Goal: Check status: Check status

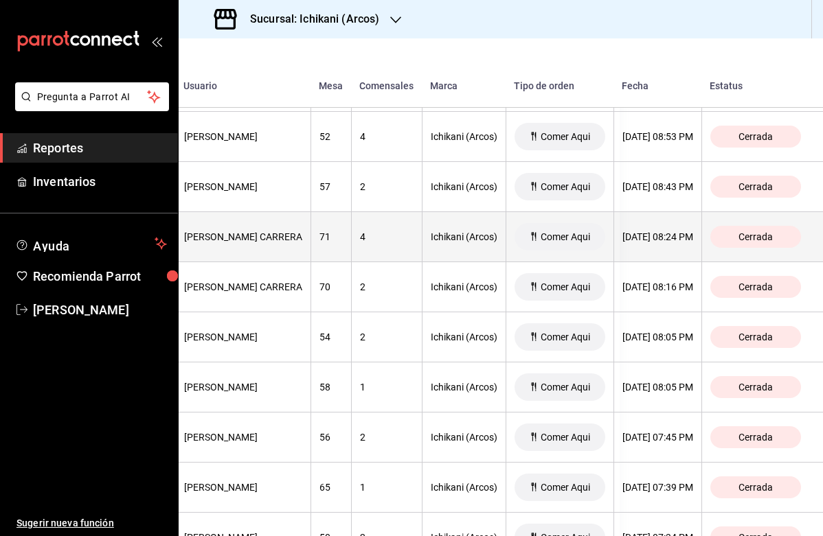
scroll to position [413, 228]
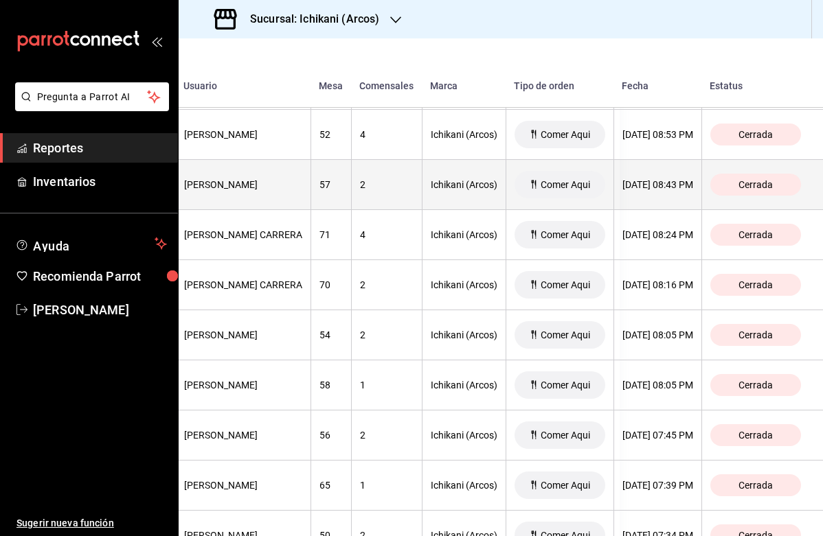
click at [579, 190] on div "Comer Aqui" at bounding box center [559, 184] width 91 height 27
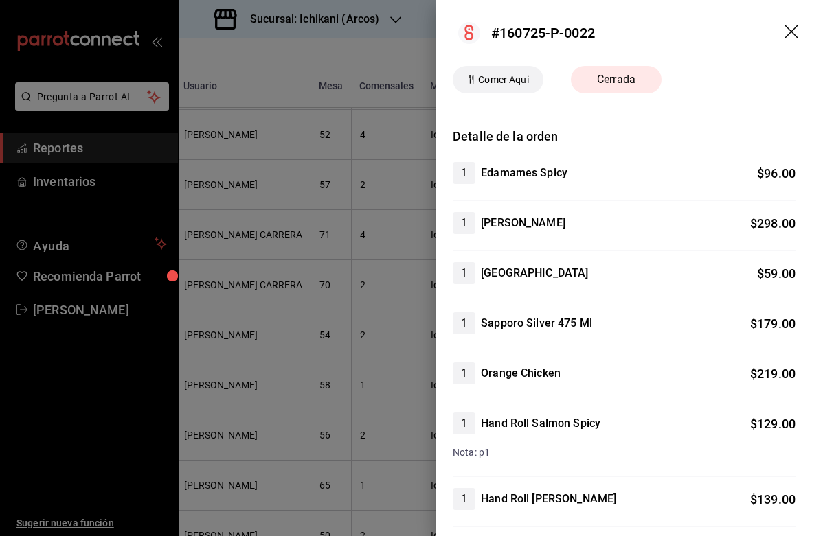
click at [332, 191] on div at bounding box center [411, 268] width 823 height 536
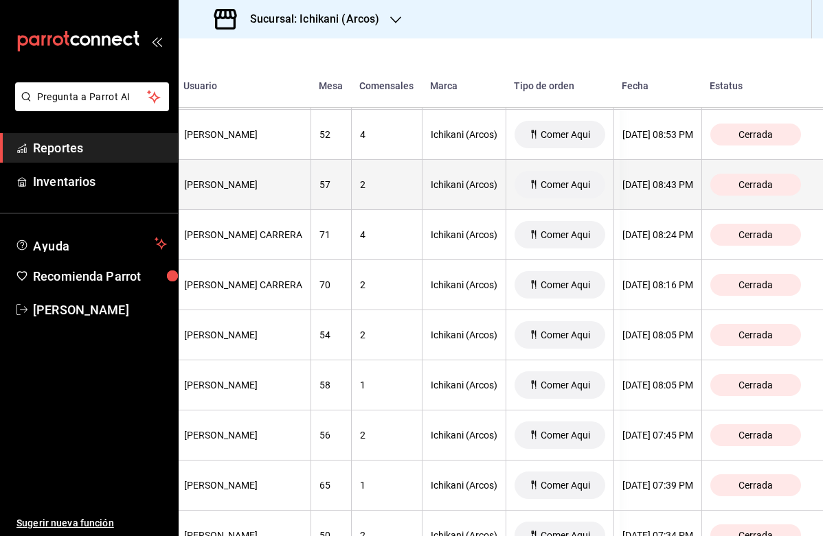
click at [591, 198] on th "Comer Aqui" at bounding box center [559, 185] width 108 height 50
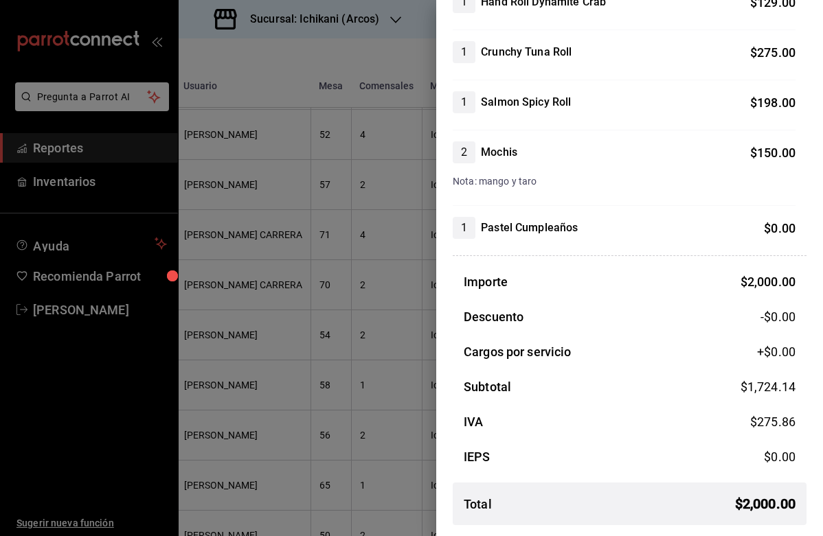
scroll to position [623, 0]
click at [380, 303] on div at bounding box center [411, 268] width 823 height 536
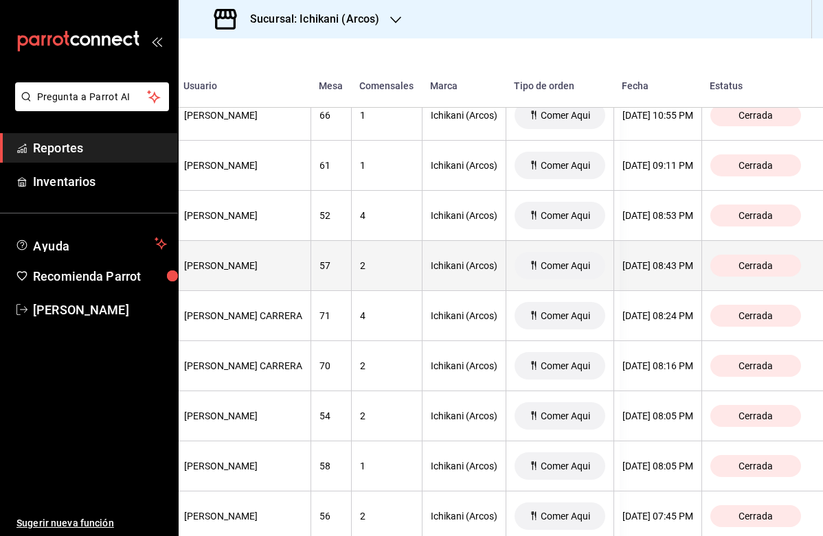
scroll to position [332, 228]
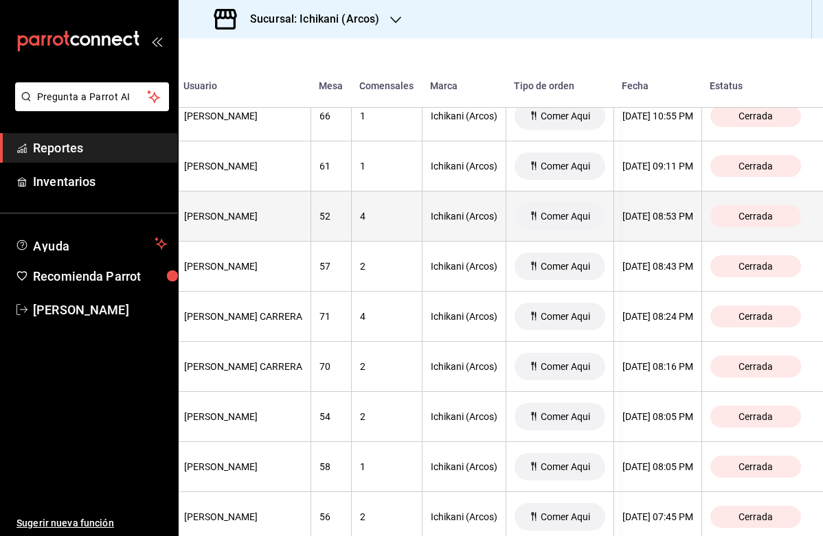
click at [382, 223] on th "4" at bounding box center [386, 217] width 71 height 50
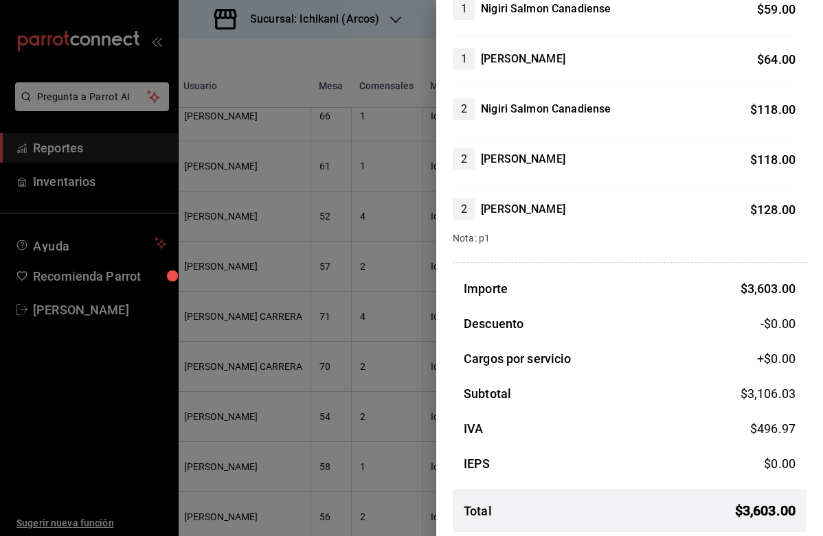
scroll to position [1579, 0]
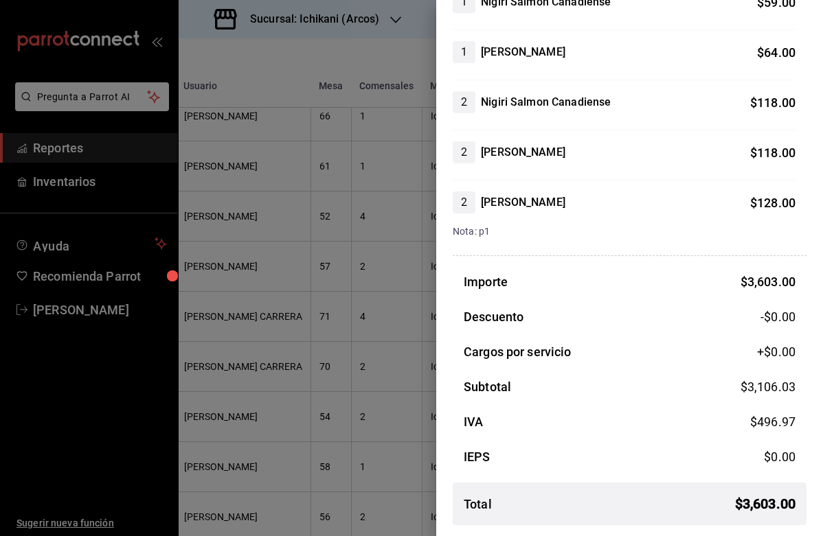
click at [357, 267] on div at bounding box center [411, 268] width 823 height 536
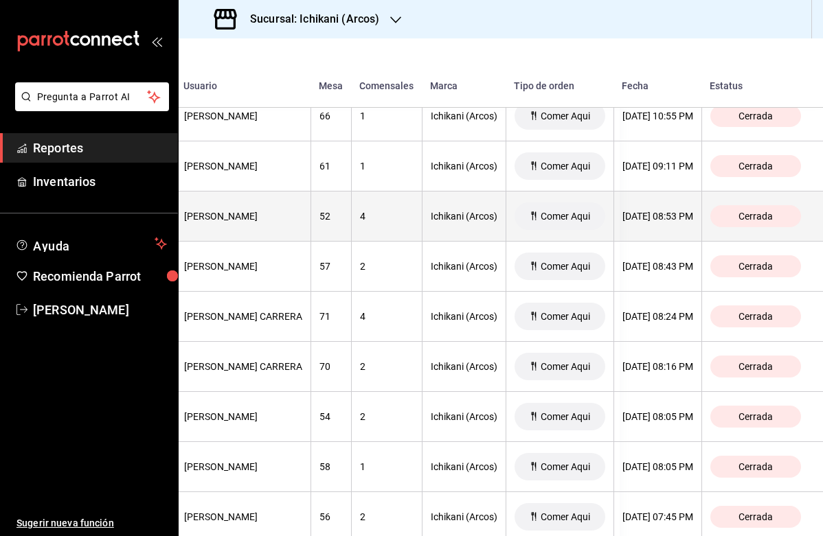
click at [360, 225] on th "4" at bounding box center [386, 217] width 71 height 50
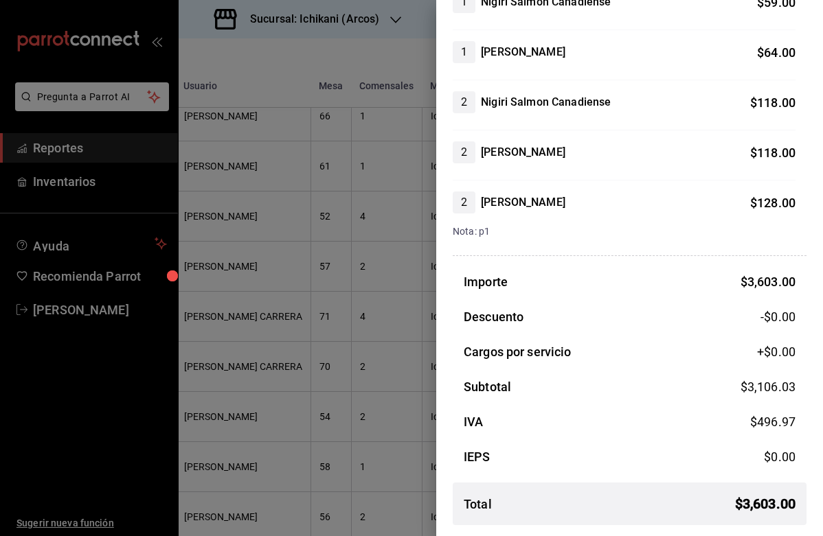
click at [356, 139] on div at bounding box center [411, 268] width 823 height 536
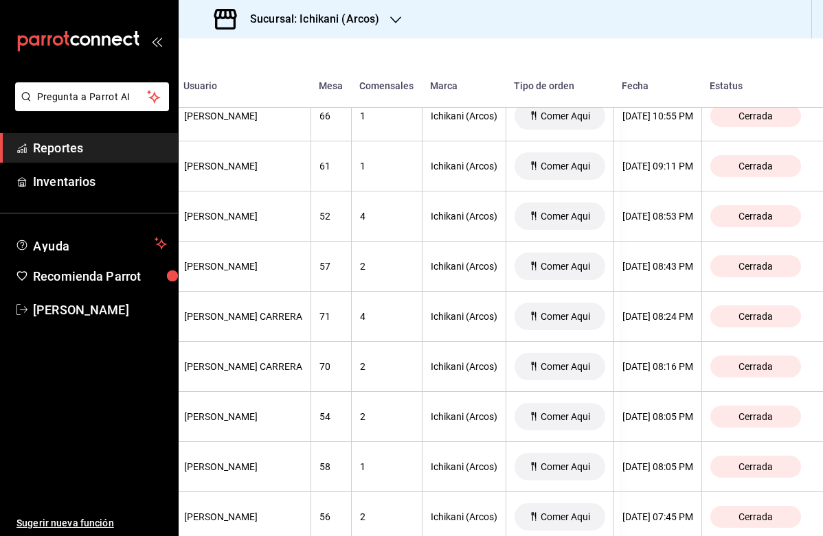
click at [396, 22] on icon "button" at bounding box center [395, 19] width 11 height 7
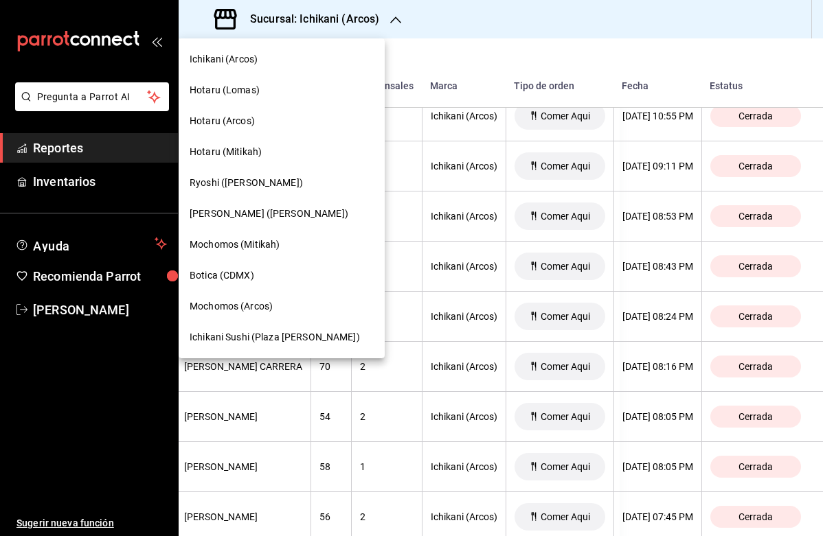
click at [235, 119] on span "Hotaru (Arcos)" at bounding box center [222, 121] width 65 height 14
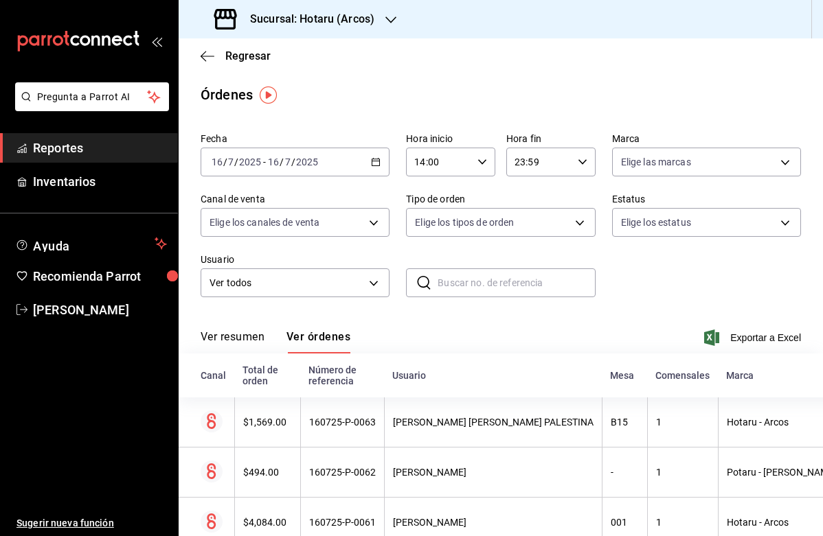
click at [377, 163] on icon "button" at bounding box center [376, 162] width 10 height 10
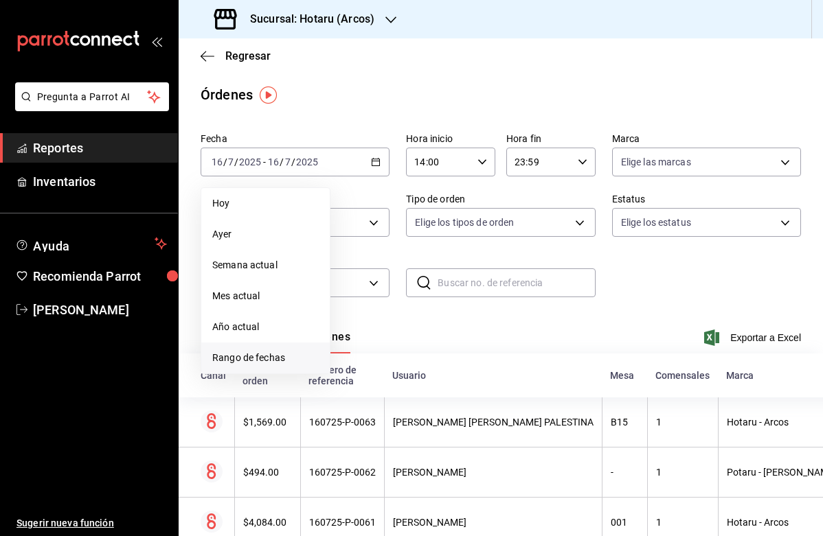
click at [280, 355] on span "Rango de fechas" at bounding box center [265, 358] width 106 height 14
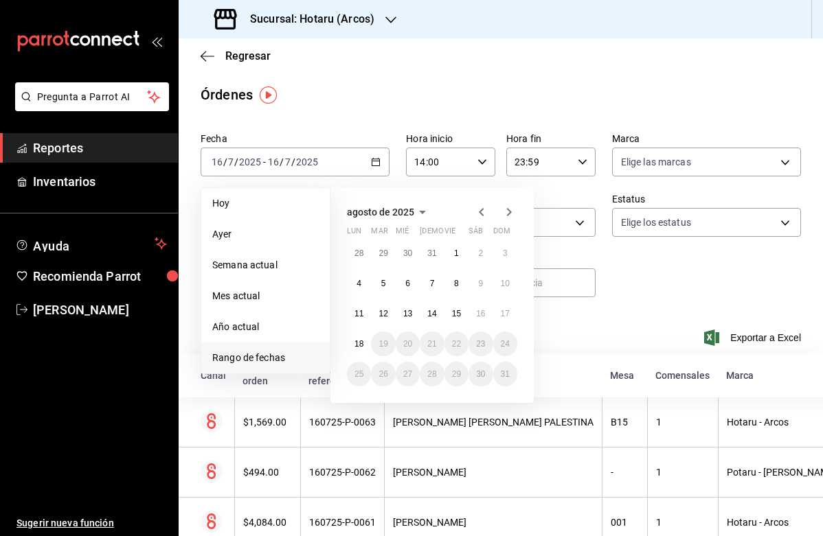
click at [483, 216] on icon "button" at bounding box center [481, 212] width 5 height 8
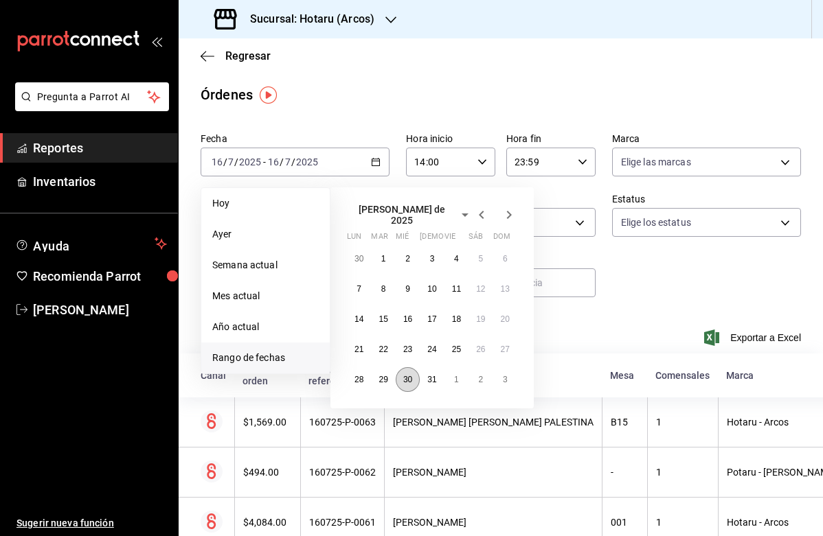
click at [411, 378] on abbr "30" at bounding box center [407, 380] width 9 height 10
click at [409, 375] on abbr "30" at bounding box center [407, 380] width 9 height 10
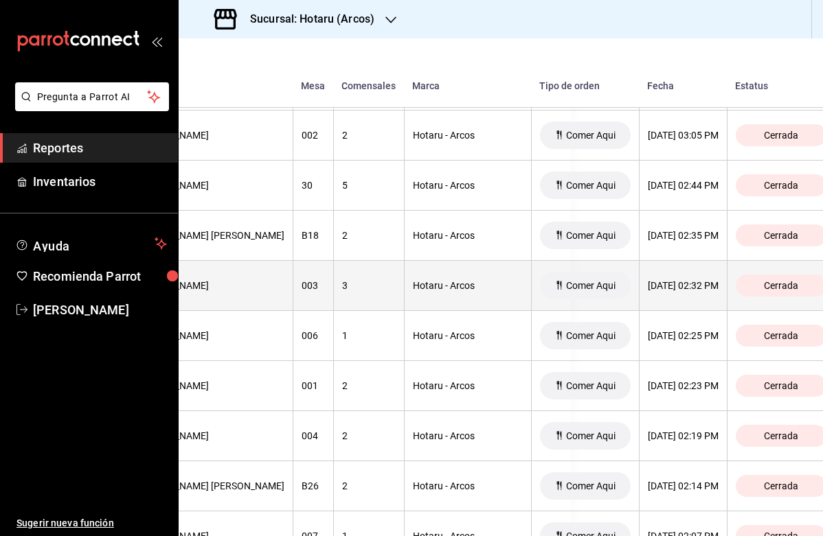
scroll to position [2516, 252]
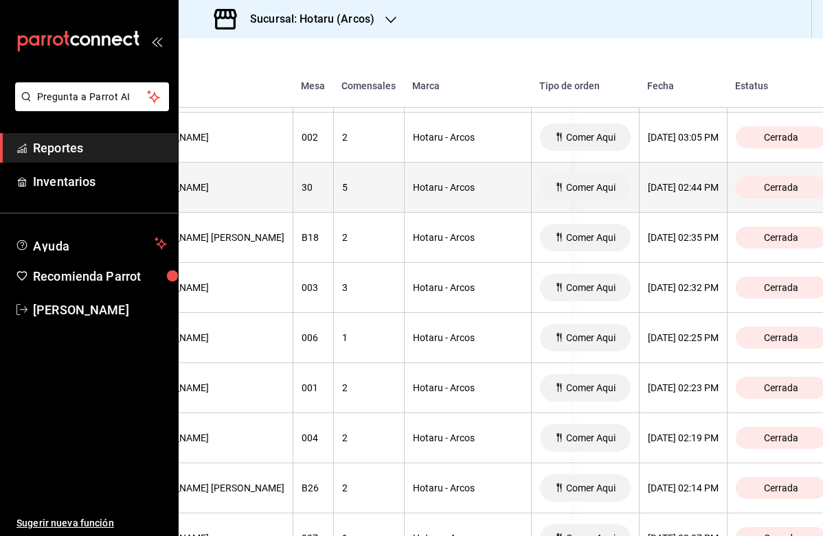
click at [393, 190] on div "5" at bounding box center [369, 187] width 54 height 11
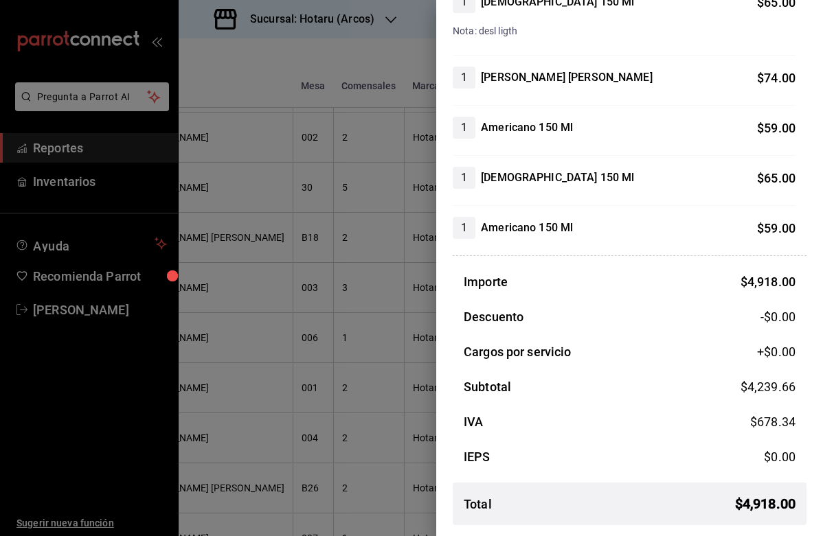
scroll to position [898, 0]
click at [383, 279] on div at bounding box center [411, 268] width 823 height 536
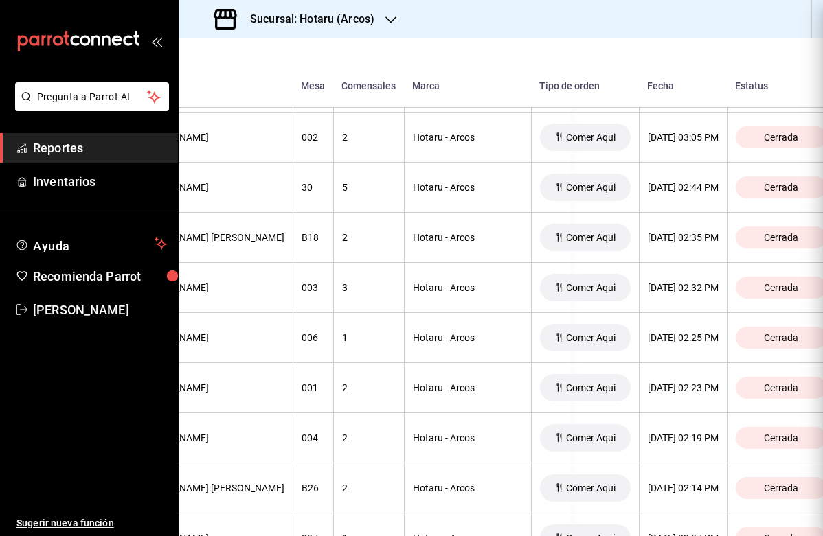
scroll to position [0, 0]
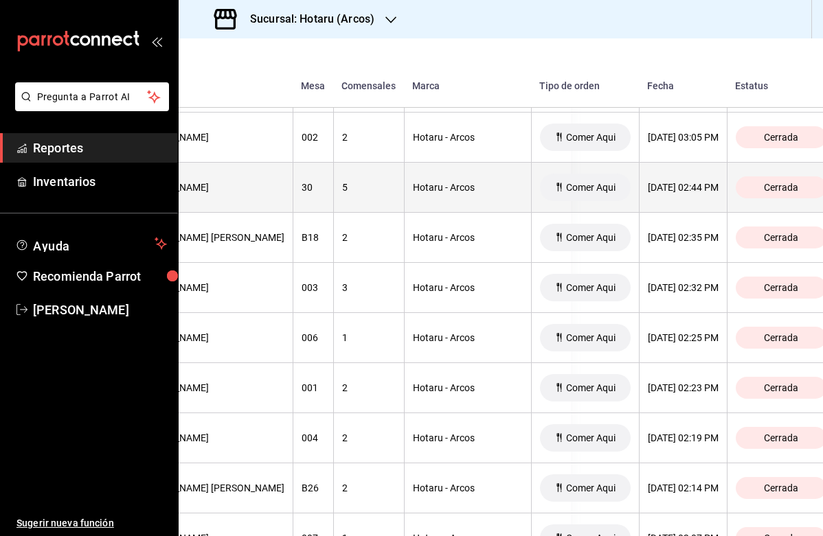
click at [404, 190] on th "5" at bounding box center [368, 188] width 71 height 50
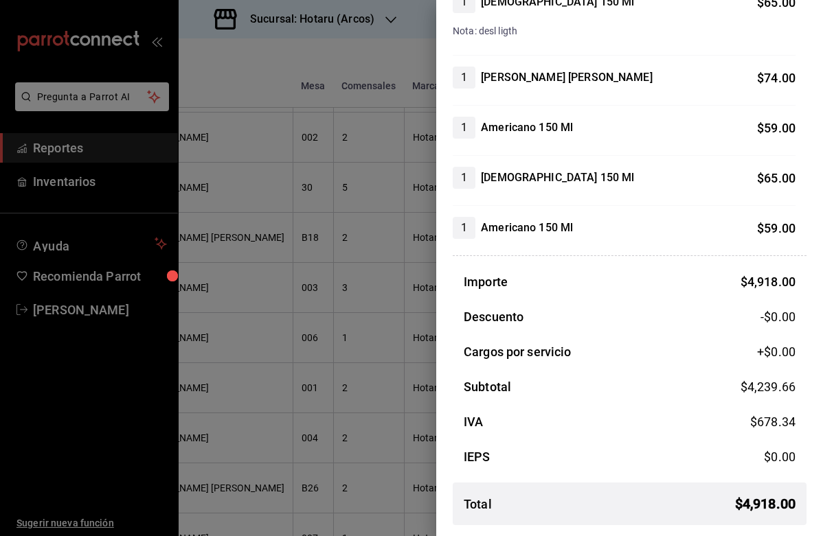
scroll to position [898, 0]
click at [352, 186] on div at bounding box center [411, 268] width 823 height 536
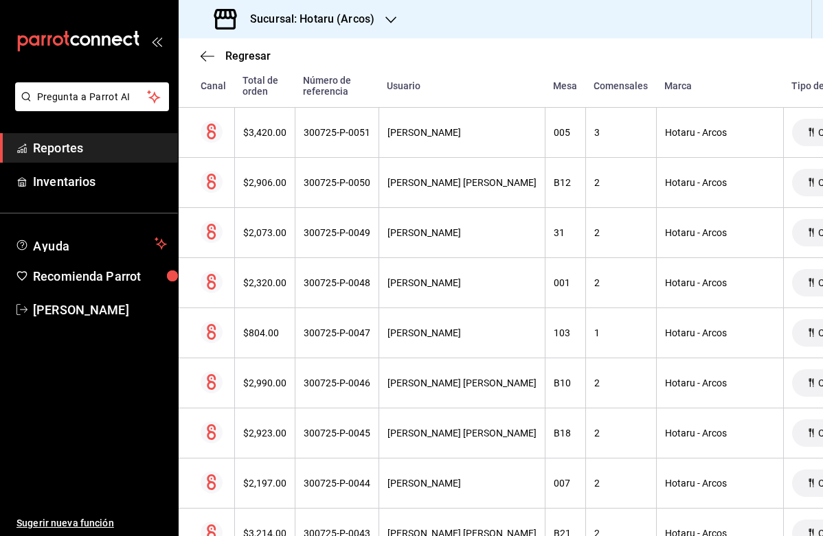
scroll to position [657, 0]
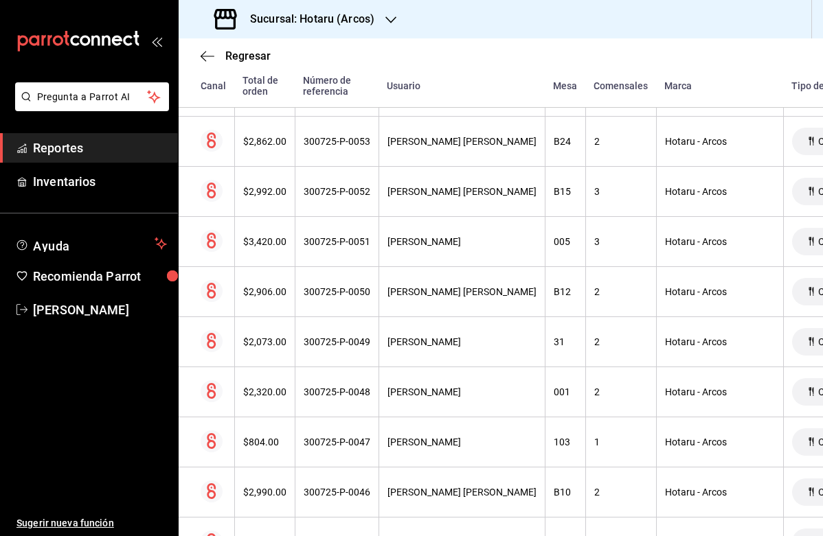
click at [389, 17] on icon "button" at bounding box center [390, 19] width 11 height 11
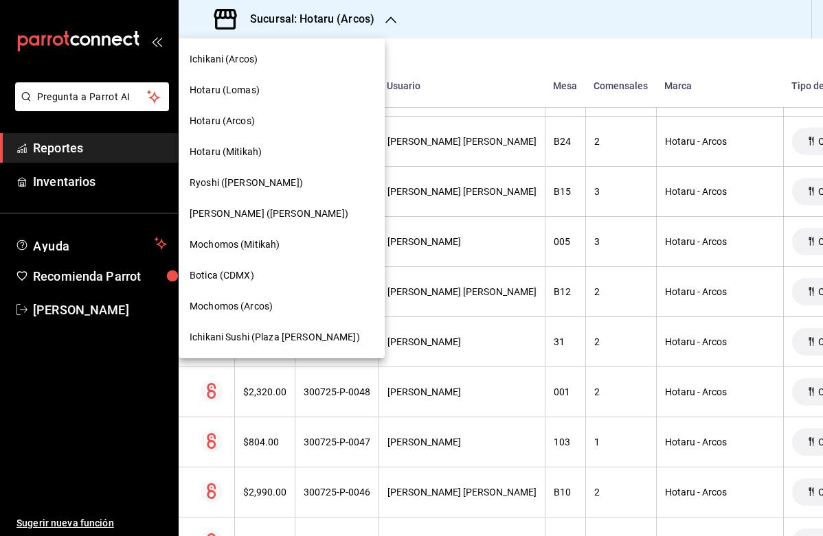
click at [277, 337] on span "Ichikani Sushi (Plaza [PERSON_NAME])" at bounding box center [275, 337] width 170 height 14
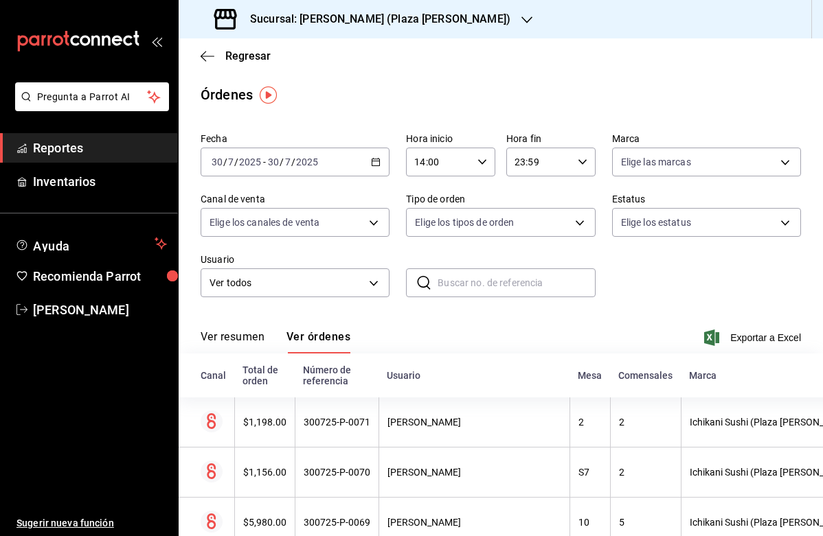
click at [377, 160] on icon "button" at bounding box center [376, 162] width 10 height 10
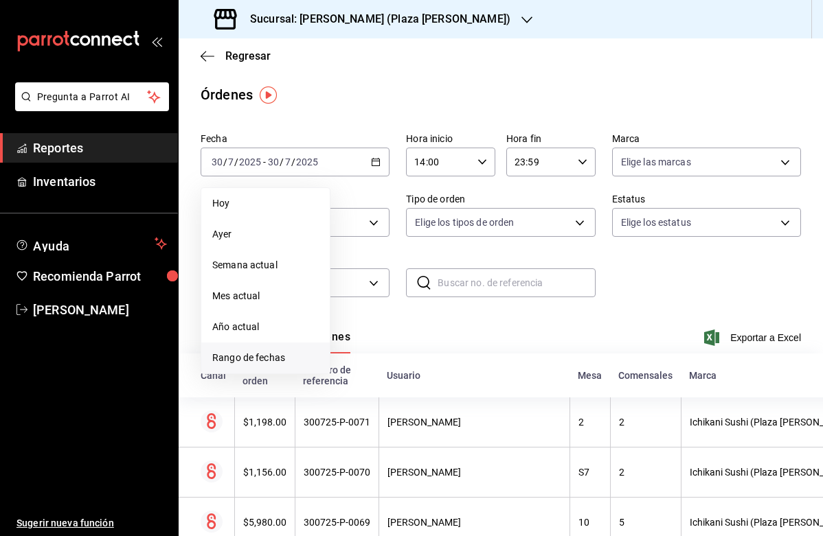
click at [291, 357] on span "Rango de fechas" at bounding box center [265, 358] width 106 height 14
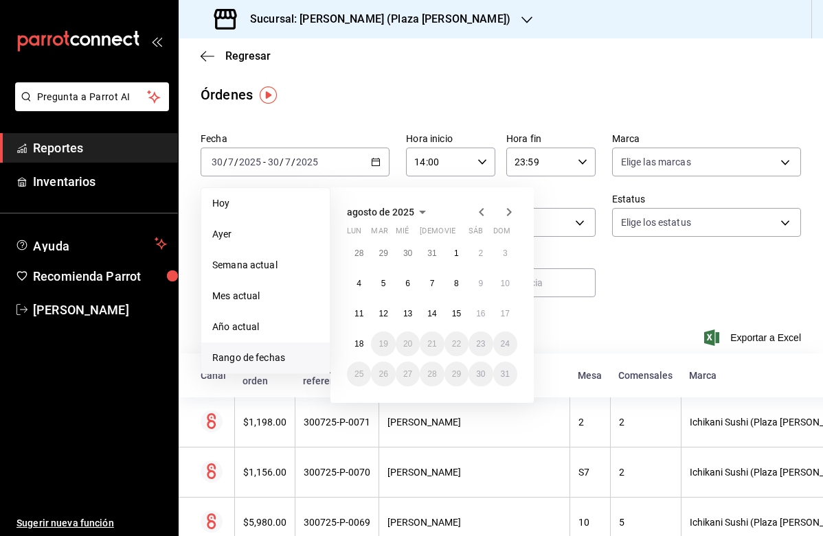
click at [481, 215] on icon "button" at bounding box center [481, 212] width 5 height 8
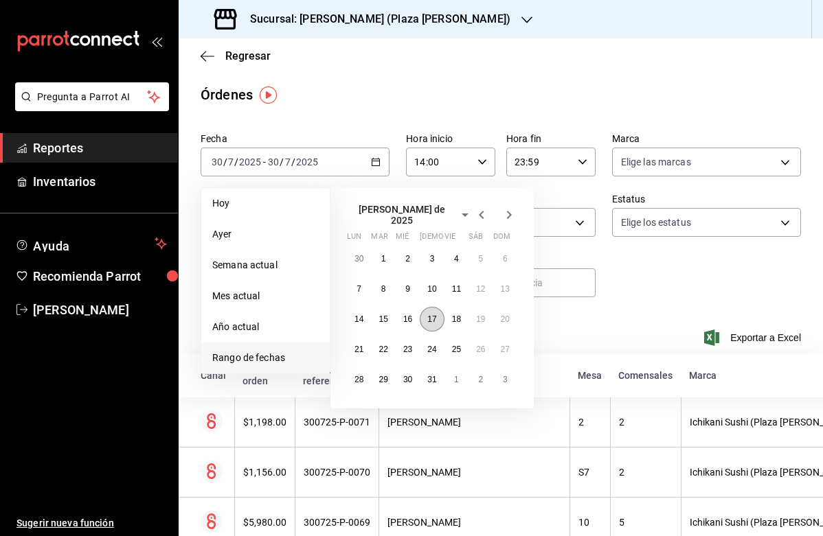
click at [433, 314] on abbr "17" at bounding box center [431, 319] width 9 height 10
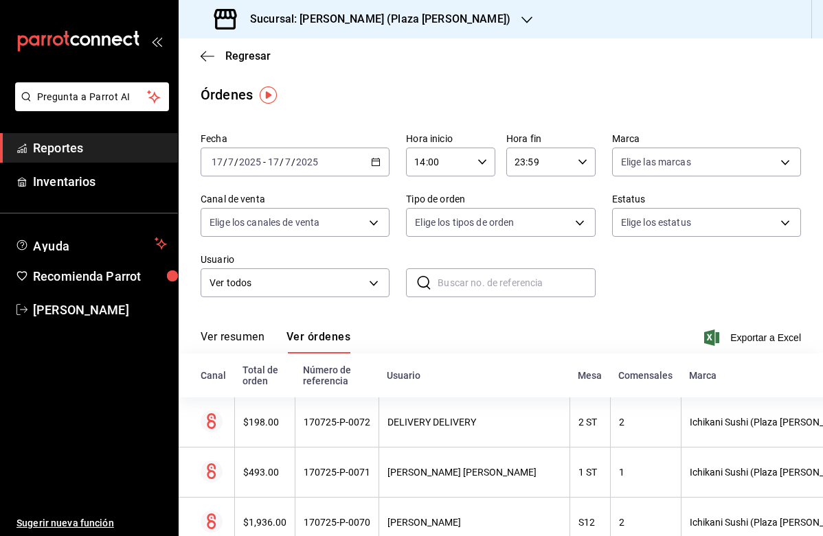
click at [485, 161] on \(Stroke\) "button" at bounding box center [482, 161] width 8 height 5
click at [523, 321] on div at bounding box center [411, 268] width 823 height 536
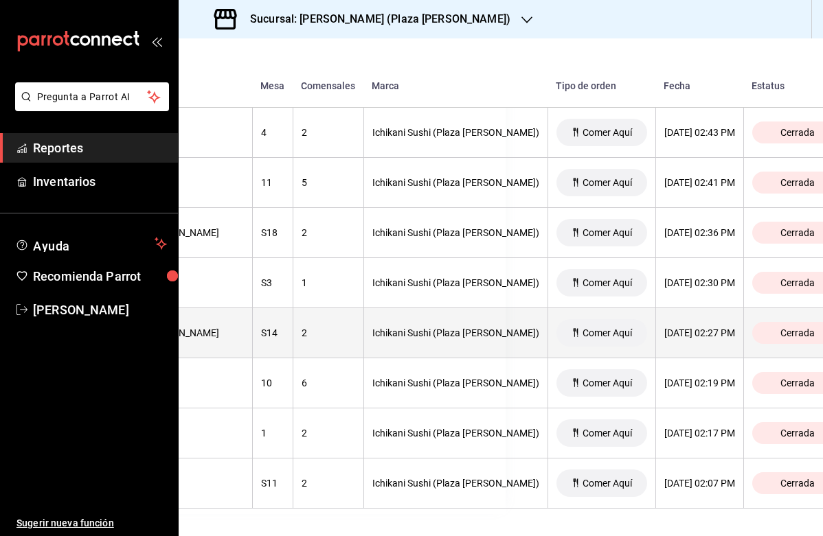
scroll to position [3022, 317]
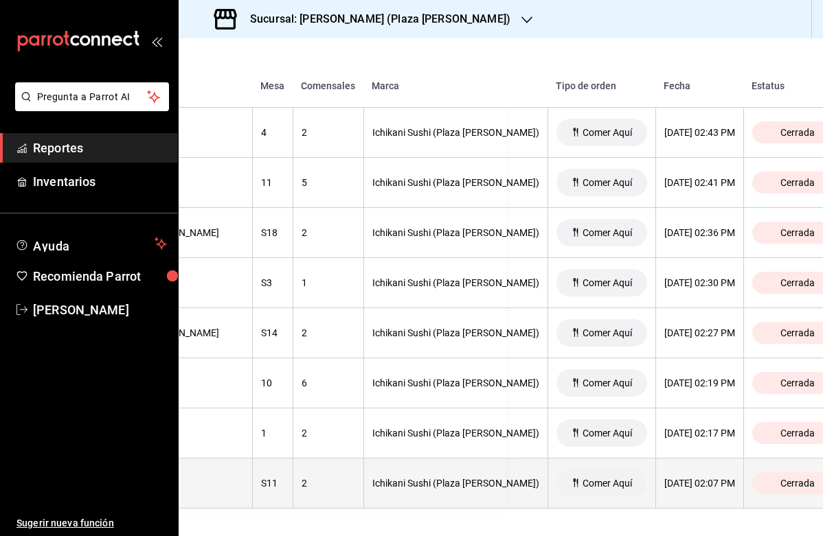
click at [336, 477] on th "2" at bounding box center [328, 484] width 71 height 50
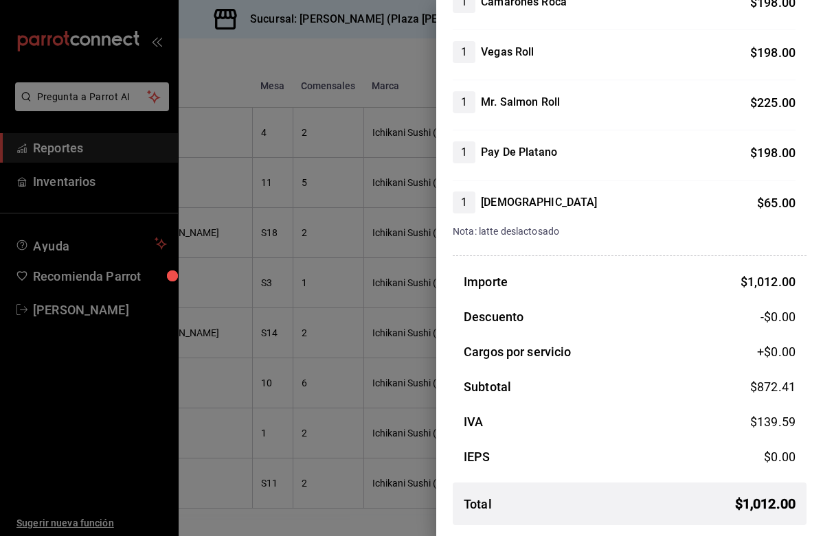
scroll to position [271, 0]
click at [412, 446] on div at bounding box center [411, 268] width 823 height 536
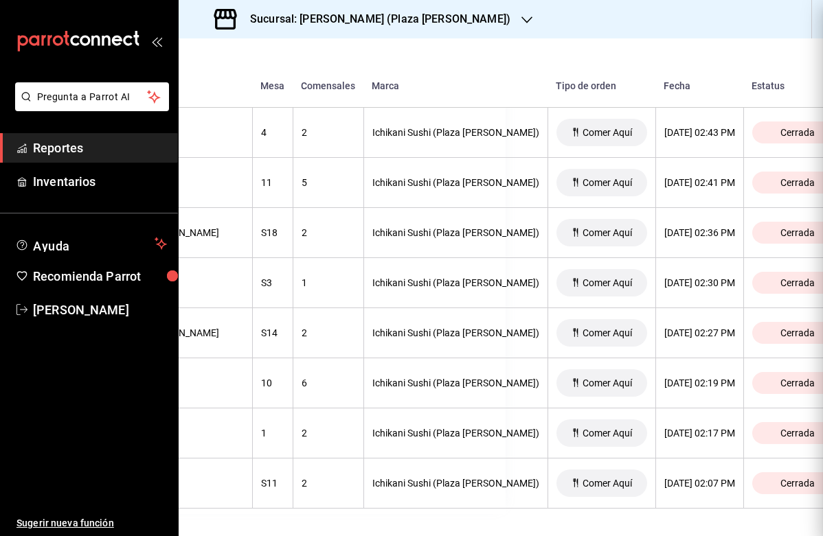
scroll to position [0, 0]
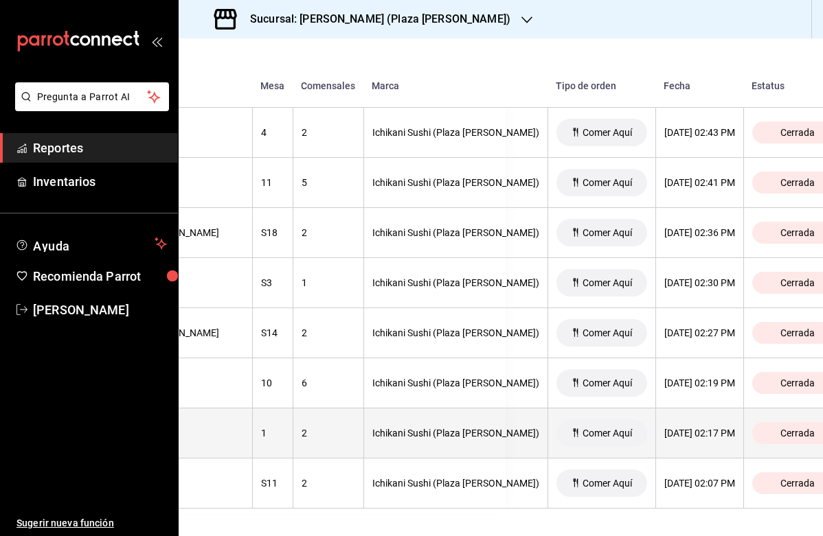
click at [420, 439] on th "Ichikani Sushi (Plaza [PERSON_NAME])" at bounding box center [455, 434] width 184 height 50
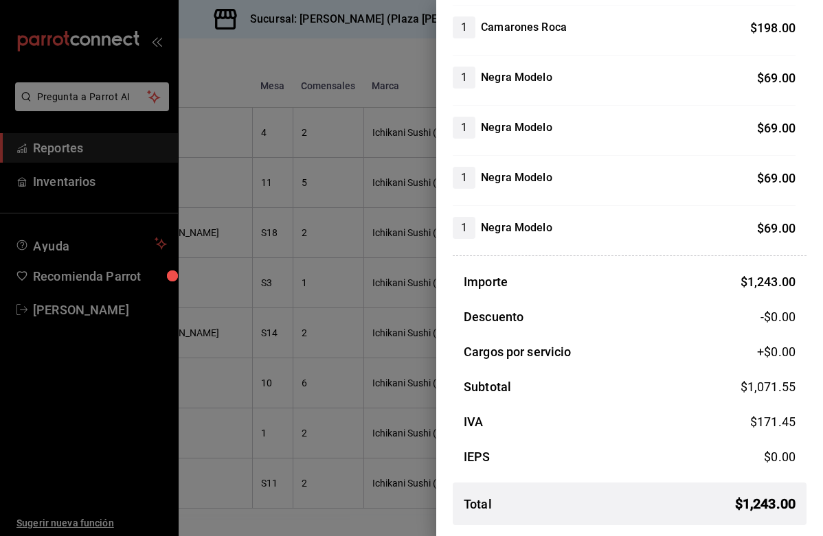
scroll to position [396, 0]
click at [395, 369] on div at bounding box center [411, 268] width 823 height 536
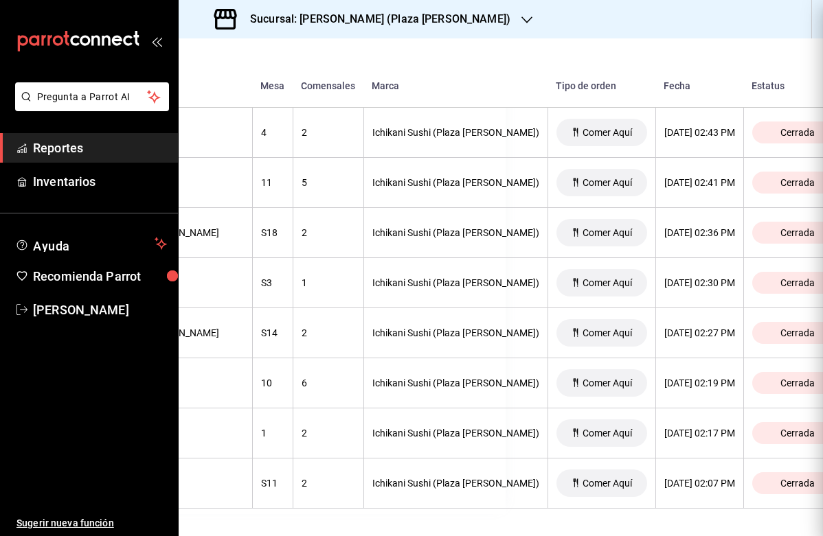
scroll to position [0, 0]
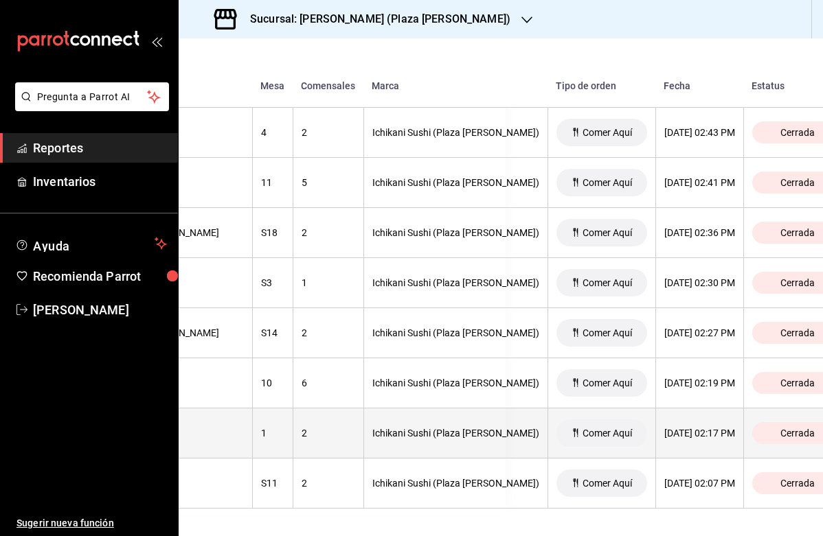
click at [451, 440] on th "Ichikani Sushi (Plaza [PERSON_NAME])" at bounding box center [455, 434] width 184 height 50
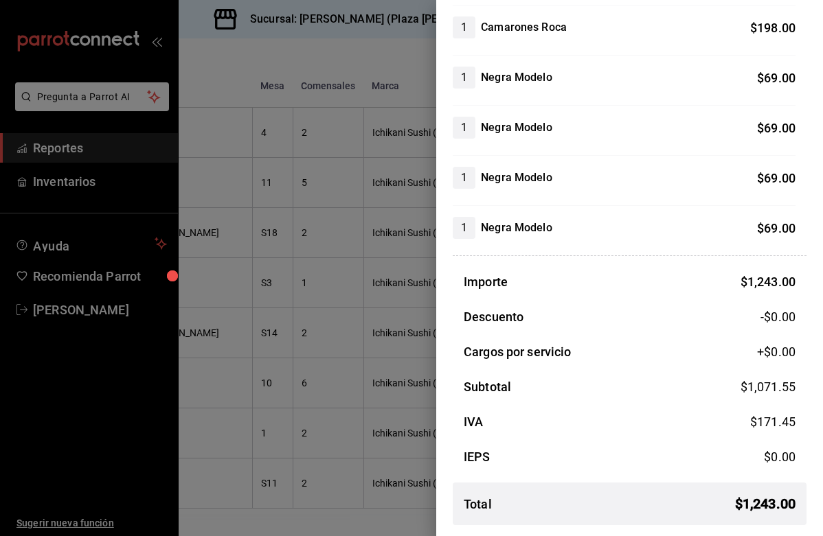
scroll to position [396, 0]
click at [386, 317] on div at bounding box center [411, 268] width 823 height 536
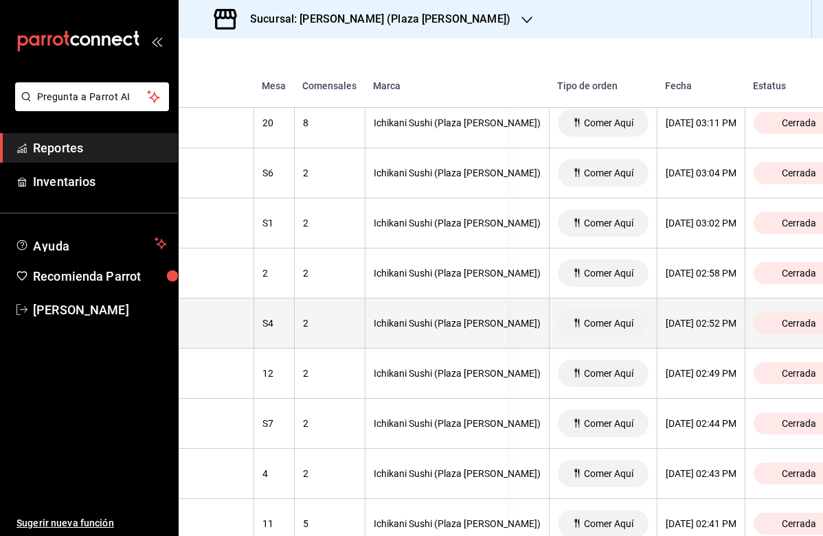
scroll to position [2683, 315]
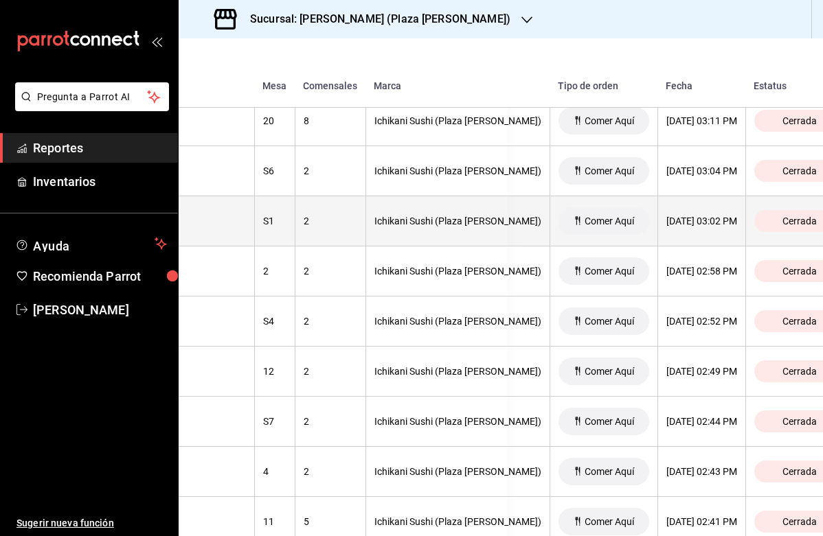
click at [424, 205] on th "Ichikani Sushi (Plaza [PERSON_NAME])" at bounding box center [457, 221] width 184 height 50
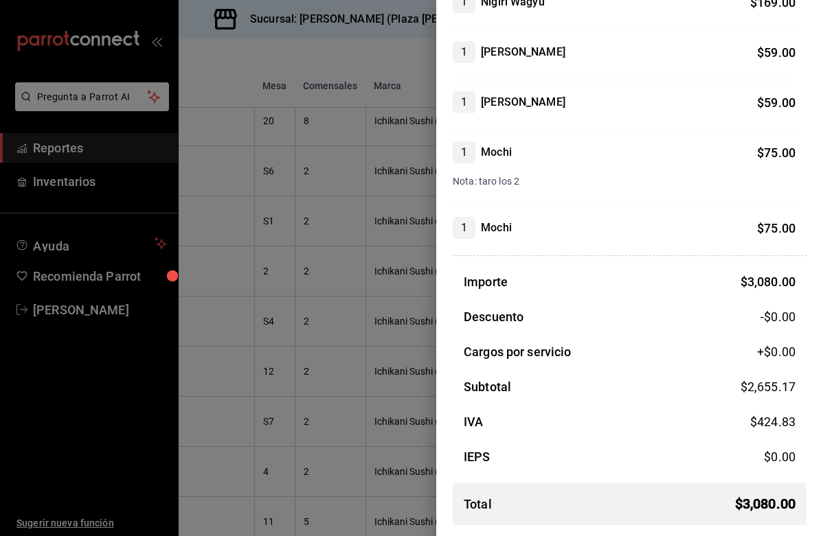
scroll to position [1199, 0]
click at [368, 273] on div at bounding box center [411, 268] width 823 height 536
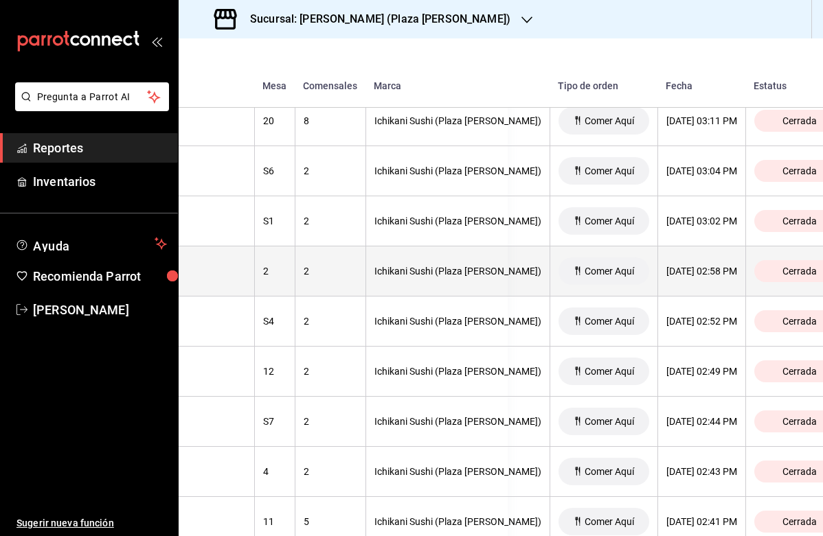
click at [381, 273] on div "Ichikani Sushi (Plaza [PERSON_NAME])" at bounding box center [457, 271] width 167 height 11
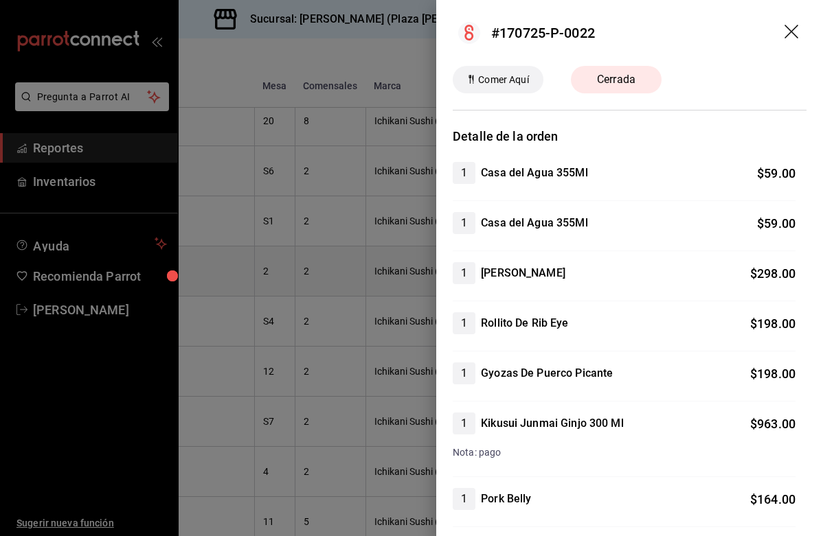
click at [381, 273] on div at bounding box center [411, 268] width 823 height 536
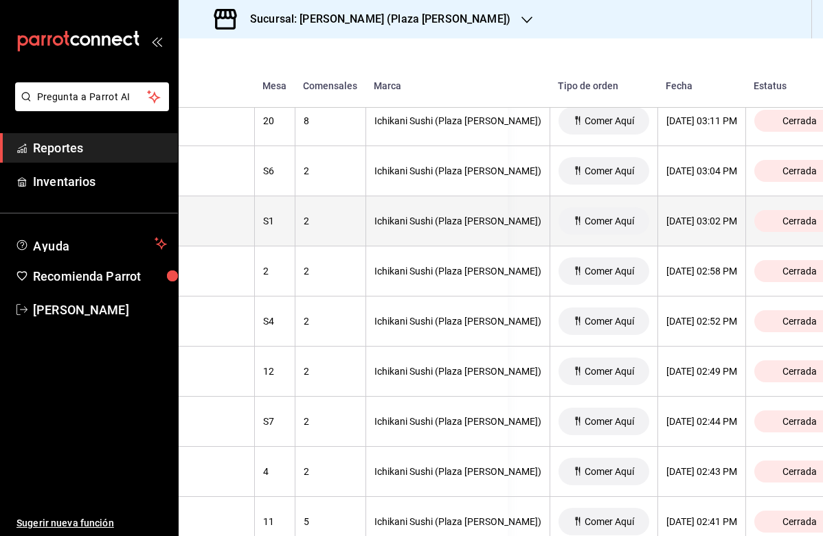
click at [381, 234] on th "Ichikani Sushi (Plaza [PERSON_NAME])" at bounding box center [457, 221] width 184 height 50
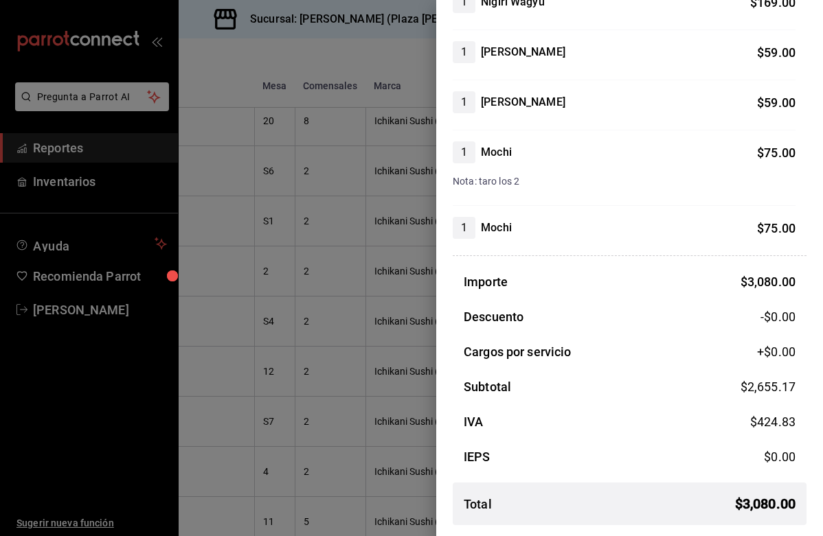
scroll to position [1199, 0]
click at [414, 328] on div at bounding box center [411, 268] width 823 height 536
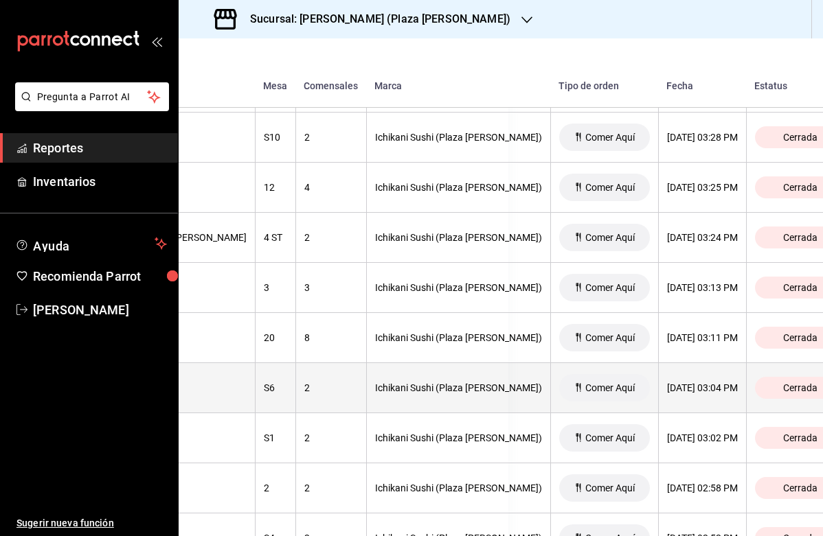
scroll to position [2455, 314]
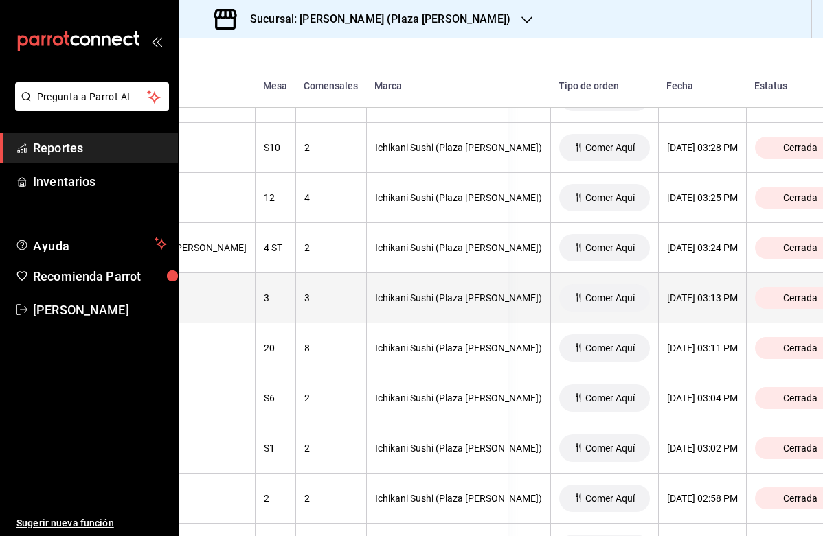
click at [446, 293] on div "Ichikani Sushi (Plaza [PERSON_NAME])" at bounding box center [458, 298] width 167 height 11
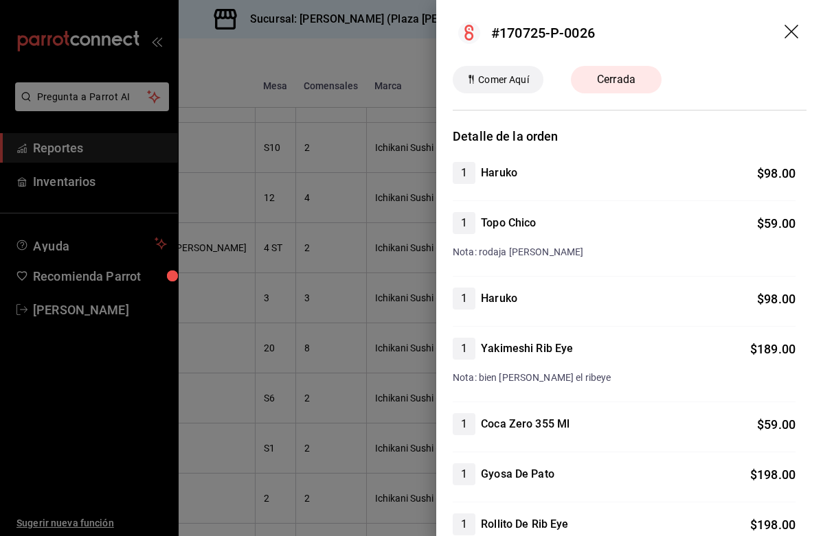
click at [367, 297] on div at bounding box center [411, 268] width 823 height 536
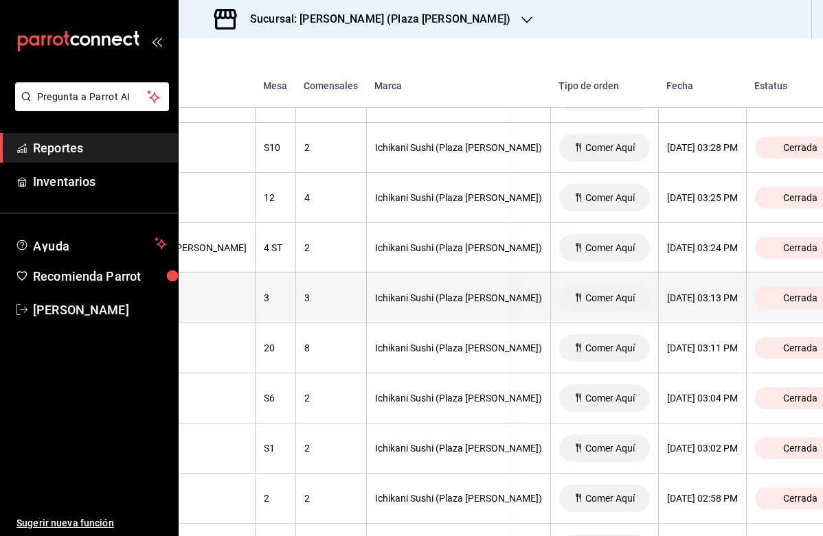
click at [404, 298] on div "Ichikani Sushi (Plaza [PERSON_NAME])" at bounding box center [458, 298] width 167 height 11
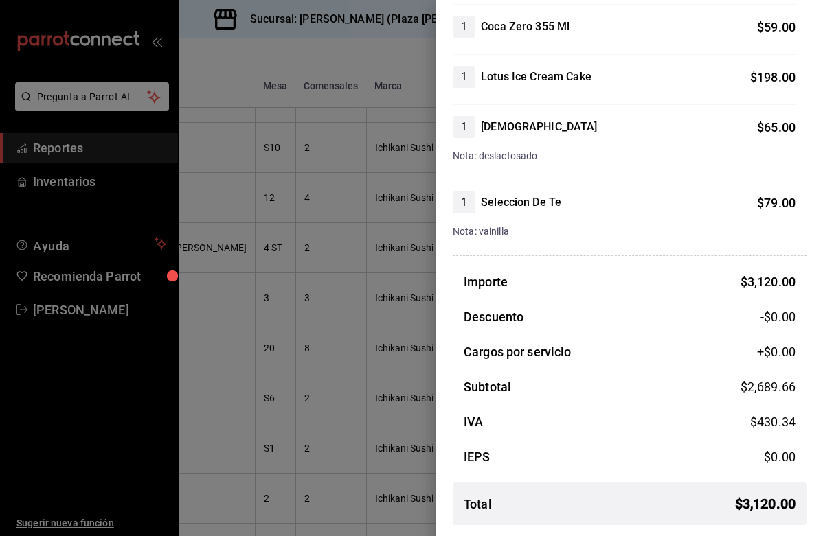
scroll to position [1149, 0]
click at [374, 272] on div at bounding box center [411, 268] width 823 height 536
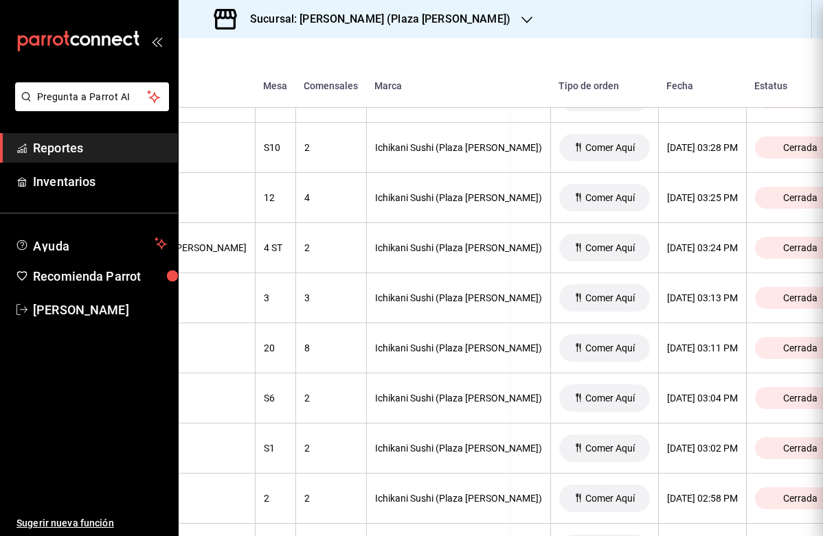
scroll to position [0, 0]
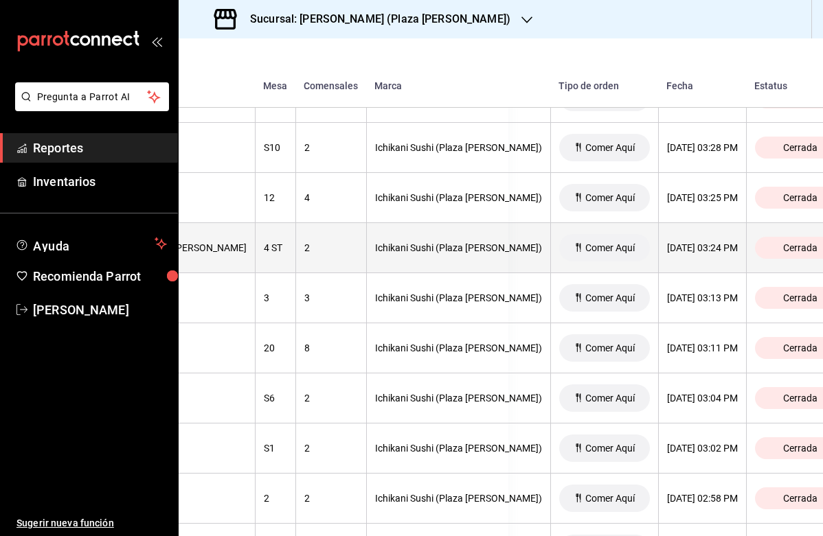
click at [403, 245] on div "Ichikani Sushi (Plaza [PERSON_NAME])" at bounding box center [458, 247] width 167 height 11
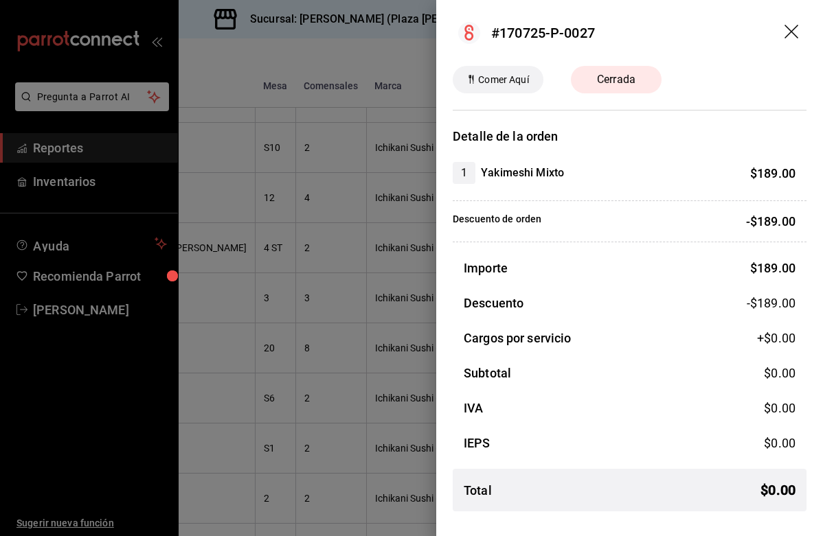
click at [330, 255] on div at bounding box center [411, 268] width 823 height 536
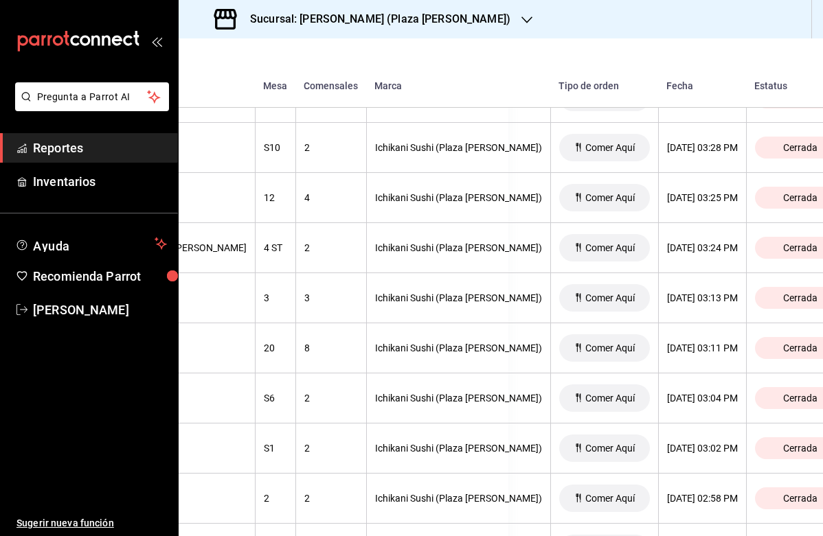
click at [330, 255] on th "2" at bounding box center [330, 248] width 71 height 50
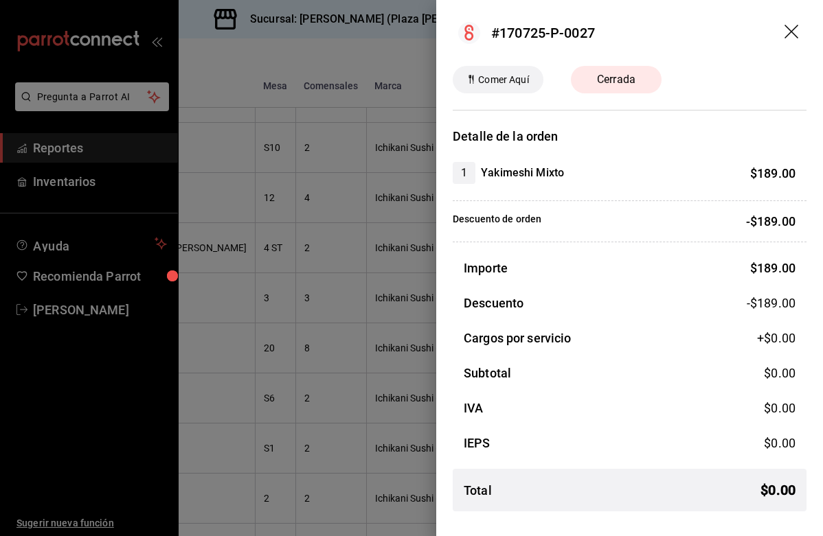
click at [308, 301] on div at bounding box center [411, 268] width 823 height 536
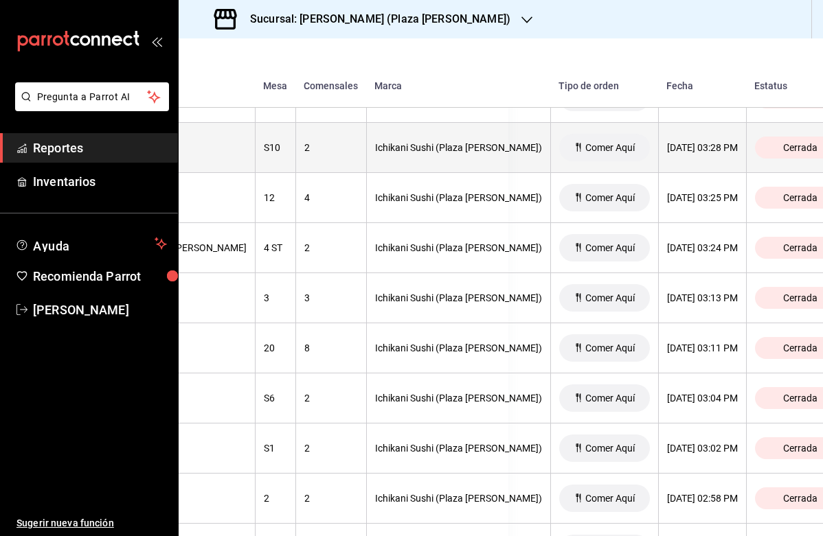
click at [329, 163] on th "2" at bounding box center [330, 148] width 71 height 50
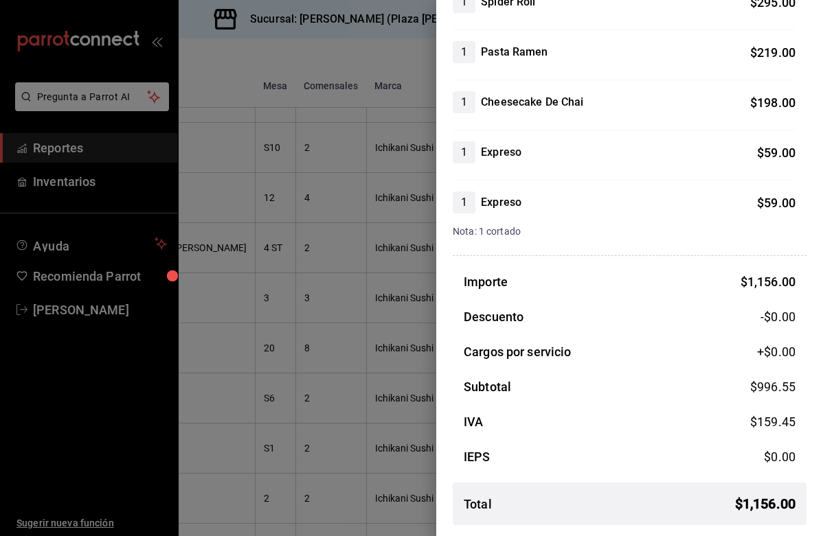
scroll to position [321, 0]
click at [349, 341] on div at bounding box center [411, 268] width 823 height 536
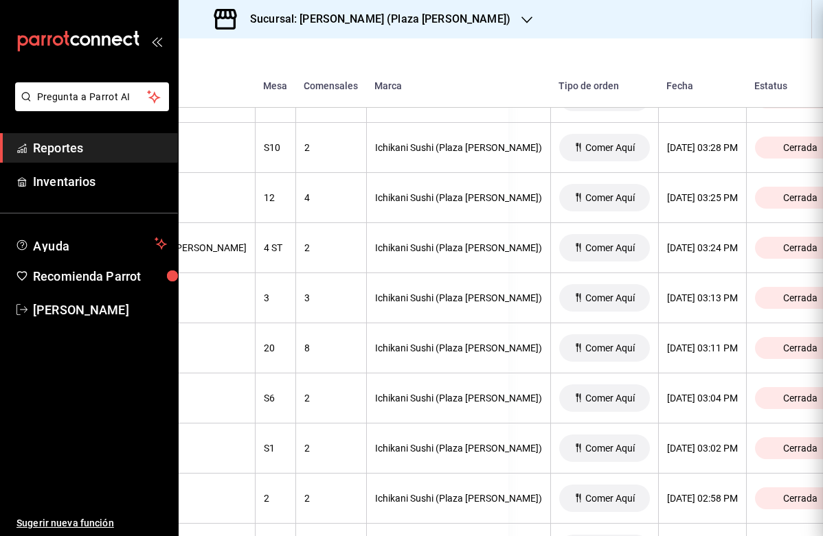
scroll to position [0, 0]
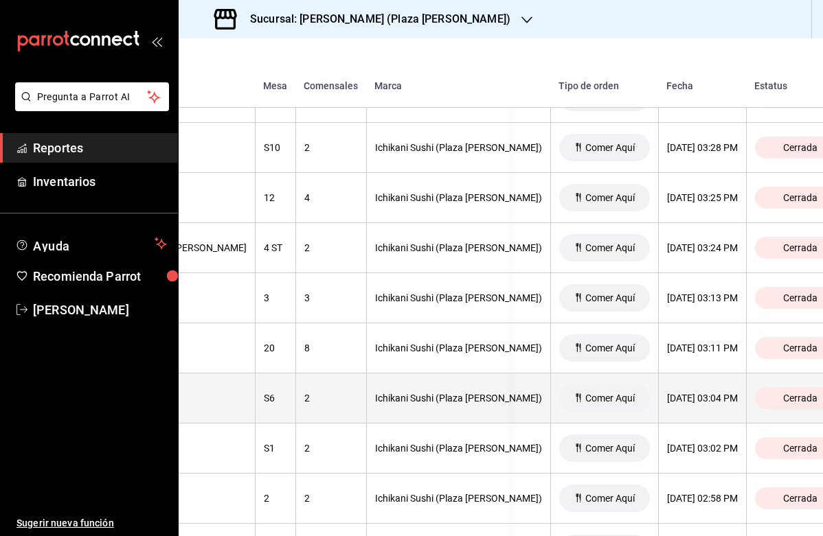
click at [315, 389] on th "2" at bounding box center [330, 399] width 71 height 50
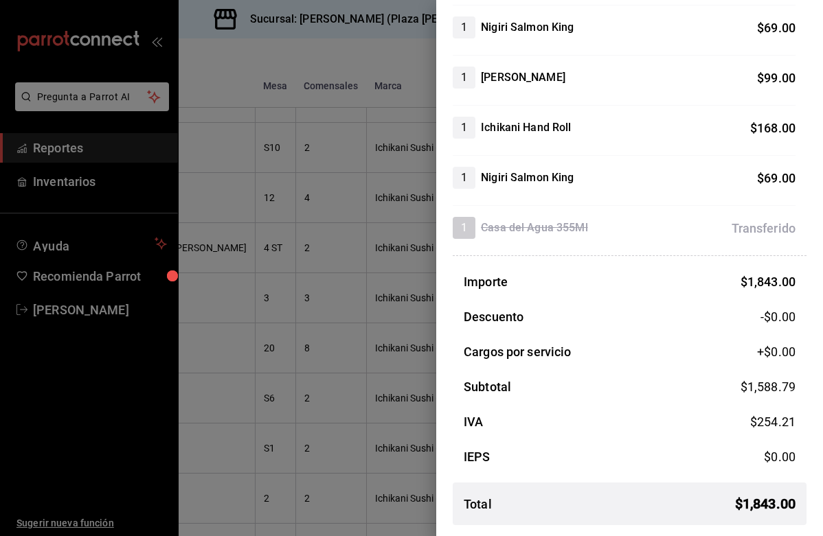
scroll to position [547, 0]
click at [346, 380] on div at bounding box center [411, 268] width 823 height 536
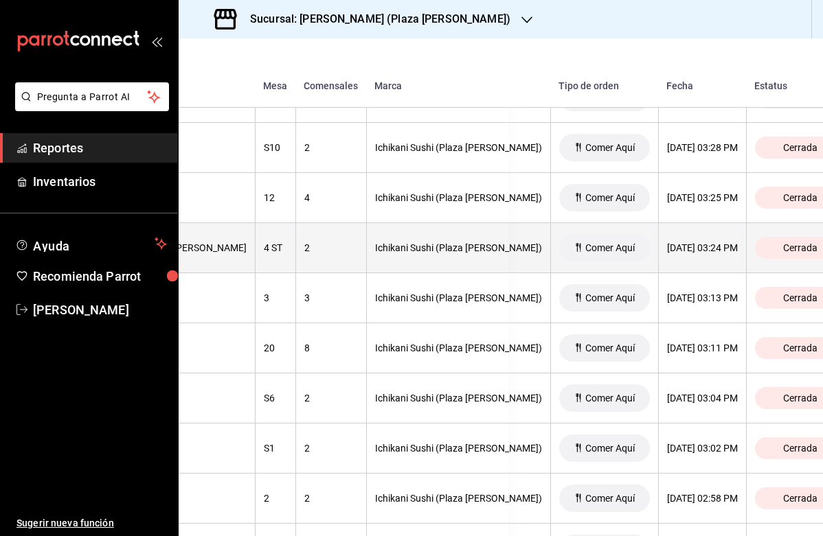
click at [328, 249] on div "2" at bounding box center [331, 247] width 54 height 11
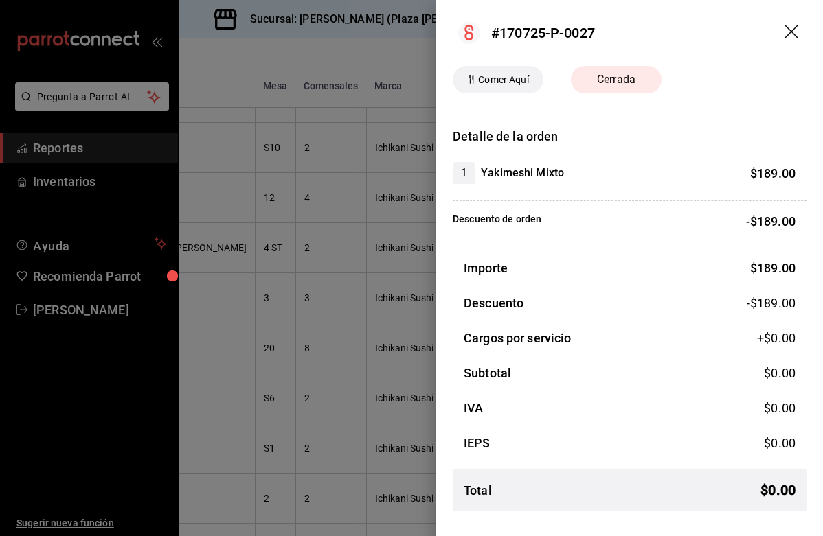
click at [319, 297] on div at bounding box center [411, 268] width 823 height 536
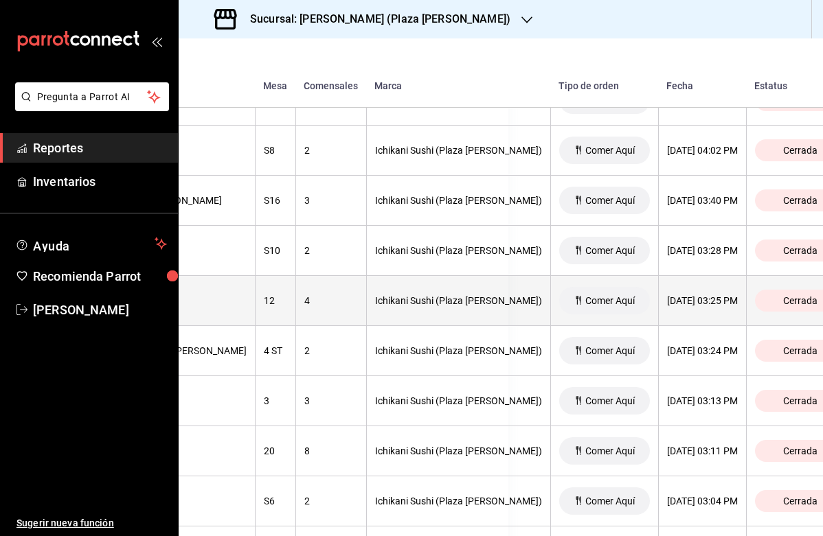
scroll to position [2350, 314]
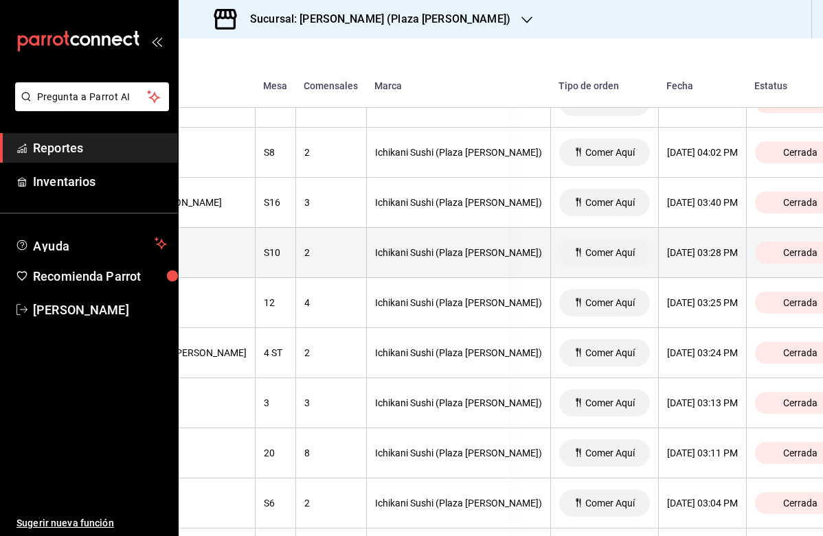
click at [323, 243] on th "2" at bounding box center [330, 253] width 71 height 50
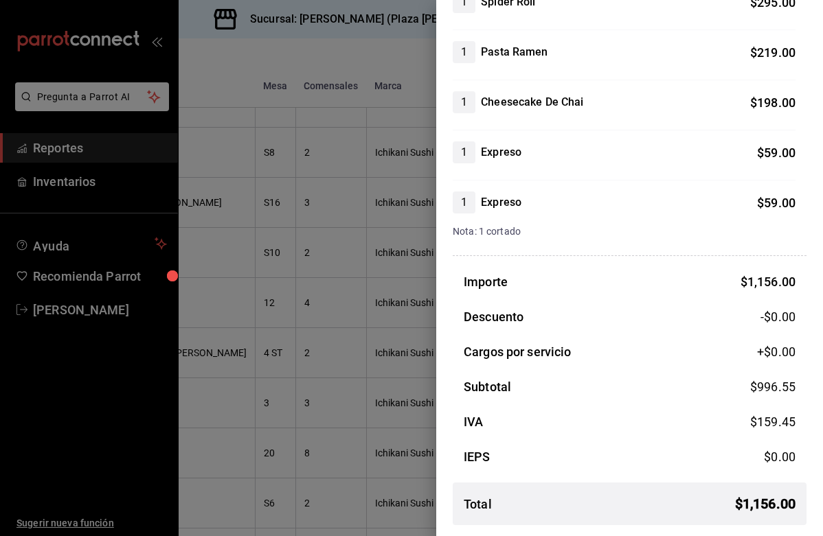
scroll to position [321, 0]
click at [407, 379] on div at bounding box center [411, 268] width 823 height 536
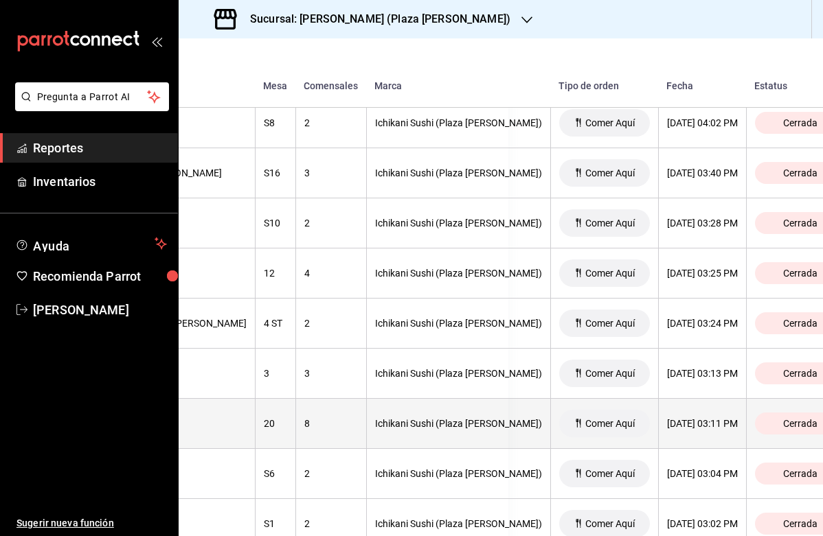
scroll to position [2382, 314]
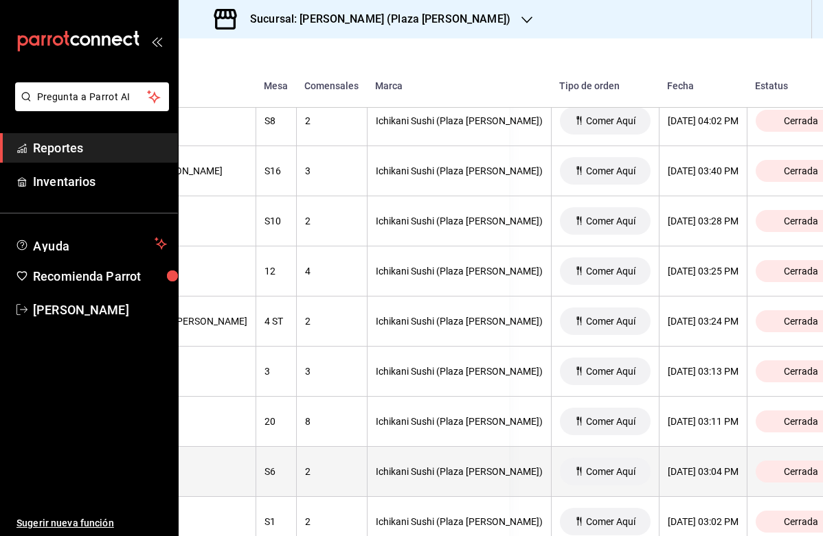
click at [389, 471] on div "Ichikani Sushi (Plaza [PERSON_NAME])" at bounding box center [459, 471] width 167 height 11
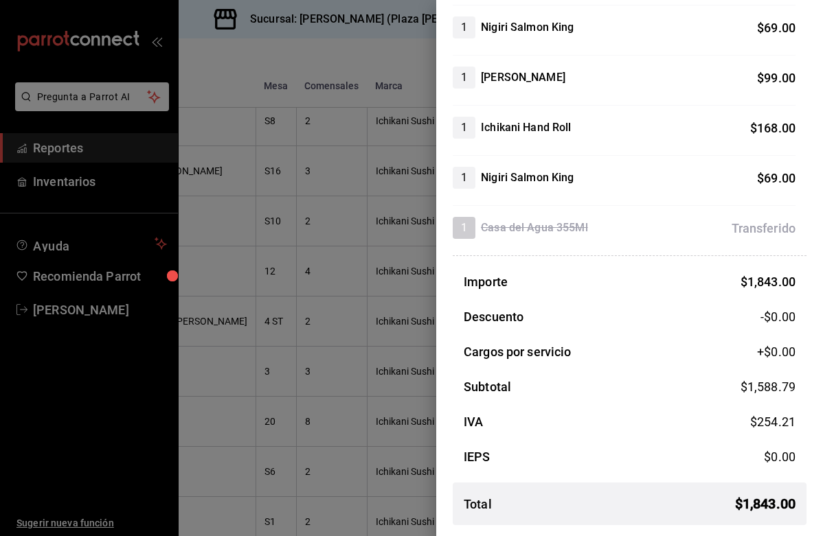
scroll to position [547, 0]
click at [360, 405] on div at bounding box center [411, 268] width 823 height 536
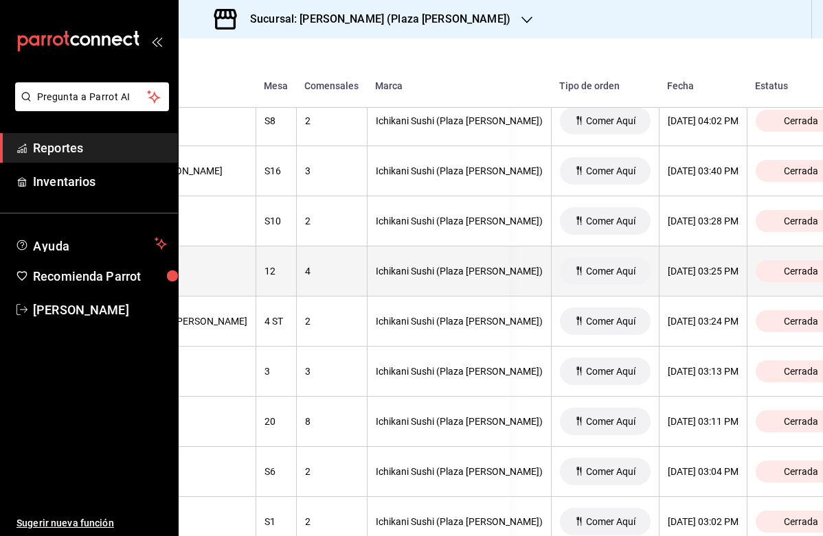
click at [417, 293] on th "Ichikani Sushi (Plaza [PERSON_NAME])" at bounding box center [459, 272] width 184 height 50
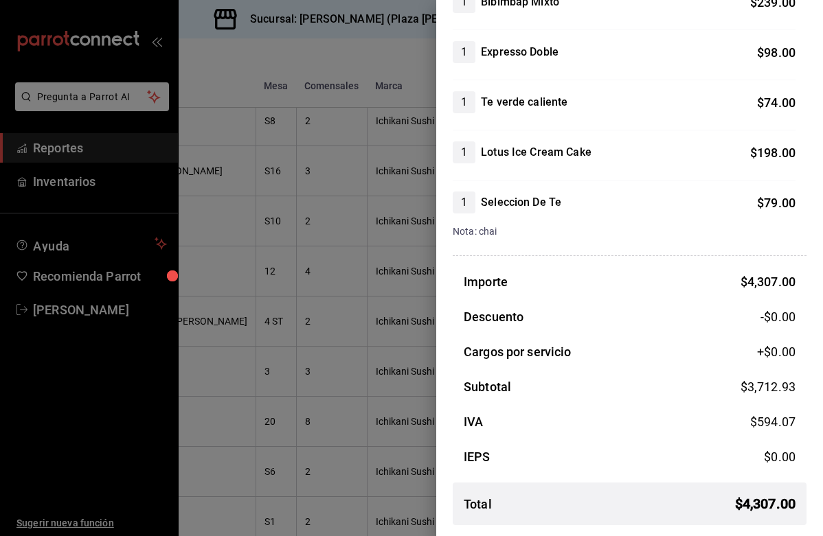
scroll to position [1199, 0]
click at [394, 367] on div at bounding box center [411, 268] width 823 height 536
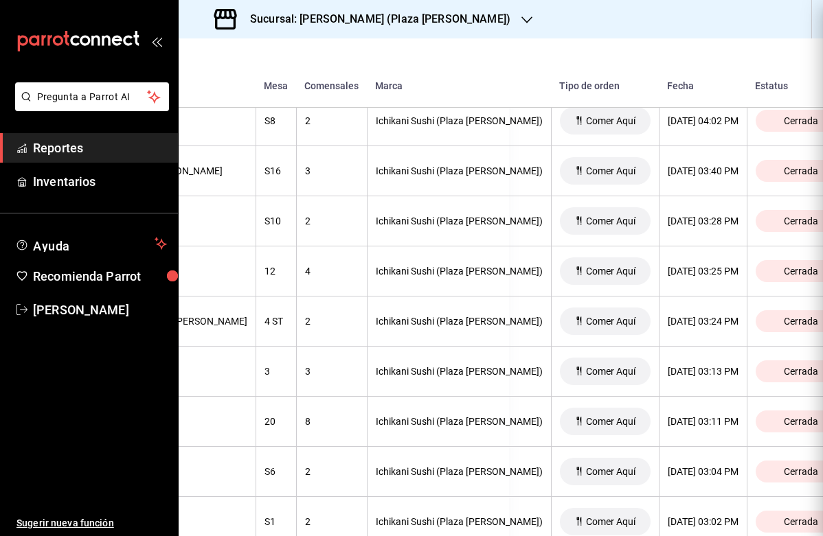
scroll to position [0, 0]
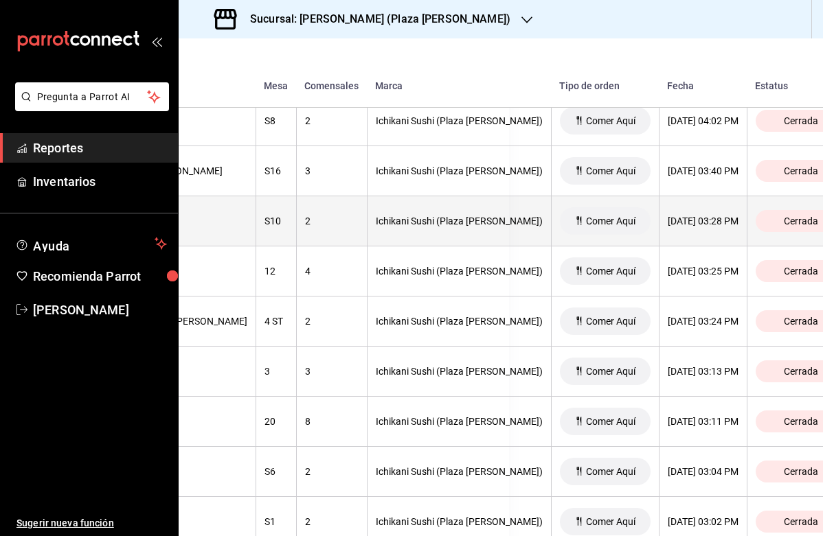
click at [422, 219] on div "Ichikani Sushi (Plaza [PERSON_NAME])" at bounding box center [459, 221] width 167 height 11
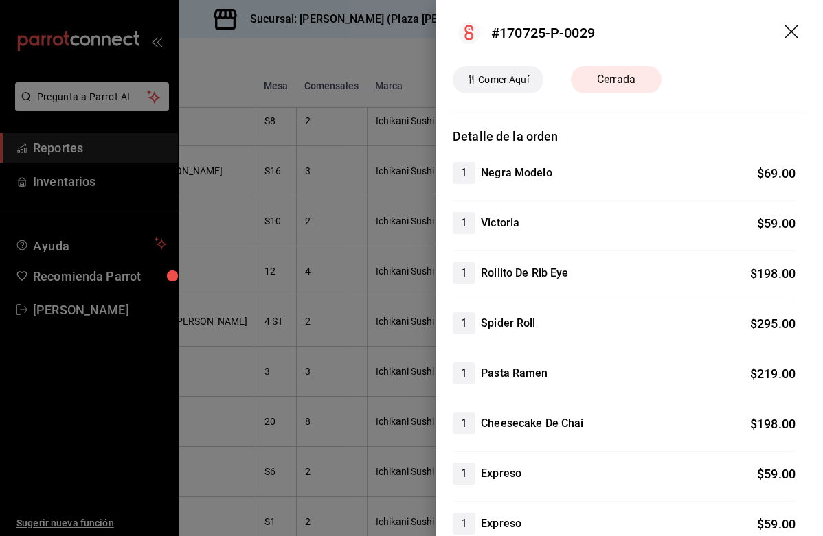
click at [417, 219] on div at bounding box center [411, 268] width 823 height 536
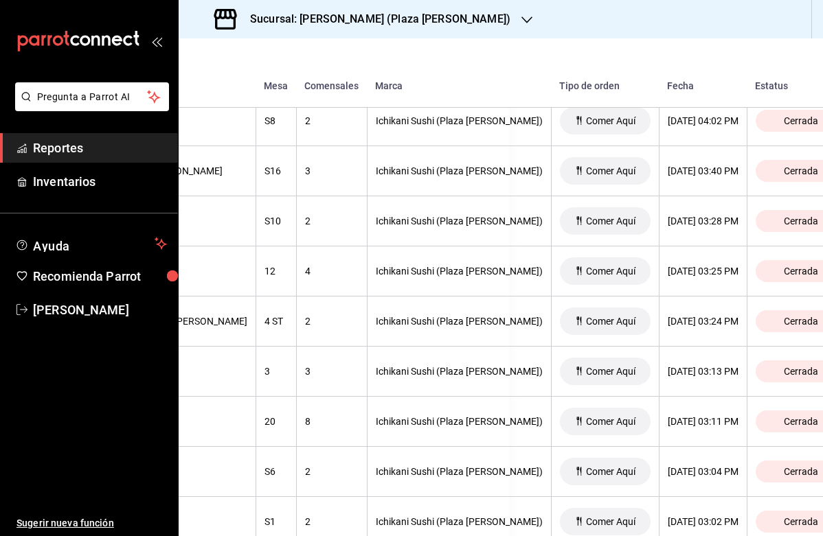
click at [417, 219] on div "Ichikani Sushi (Plaza [PERSON_NAME])" at bounding box center [459, 221] width 167 height 11
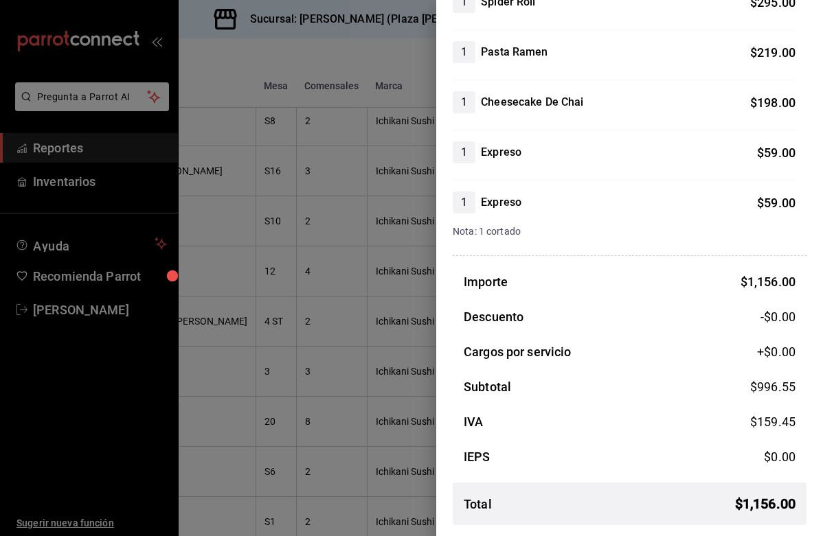
scroll to position [321, 0]
click at [396, 263] on div at bounding box center [411, 268] width 823 height 536
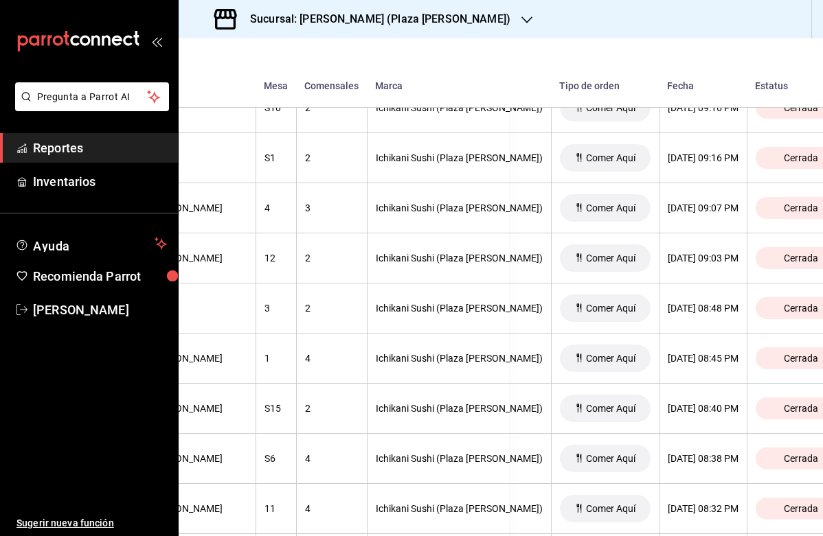
scroll to position [632, 313]
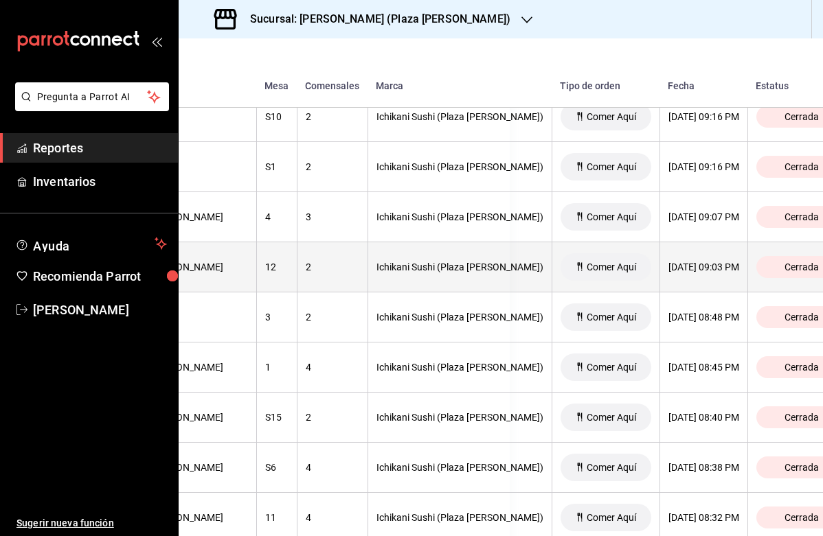
click at [417, 272] on div "Ichikani Sushi (Plaza [PERSON_NAME])" at bounding box center [459, 267] width 167 height 11
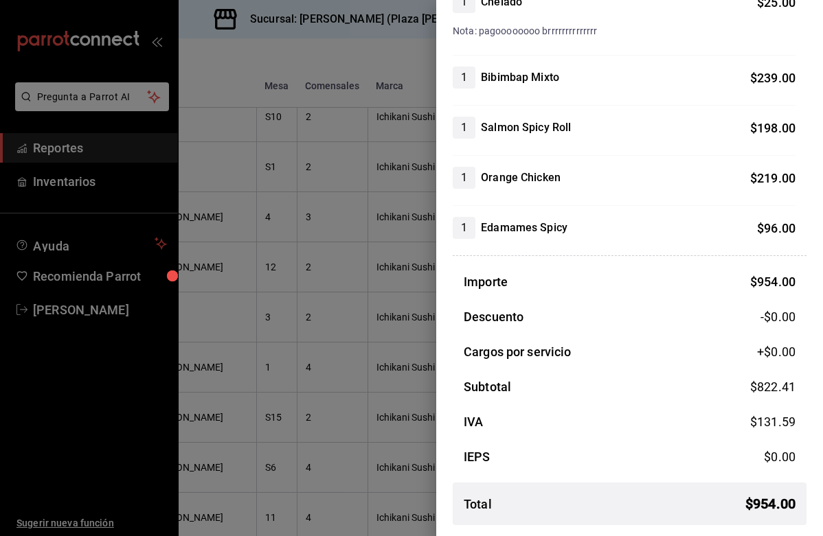
scroll to position [271, 0]
click at [398, 293] on div at bounding box center [411, 268] width 823 height 536
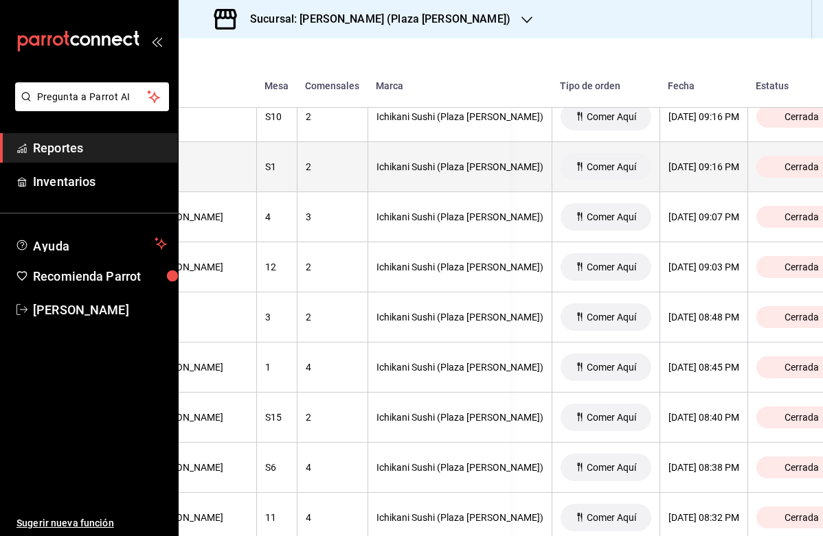
click at [431, 170] on div "Ichikani Sushi (Plaza [PERSON_NAME])" at bounding box center [459, 166] width 167 height 11
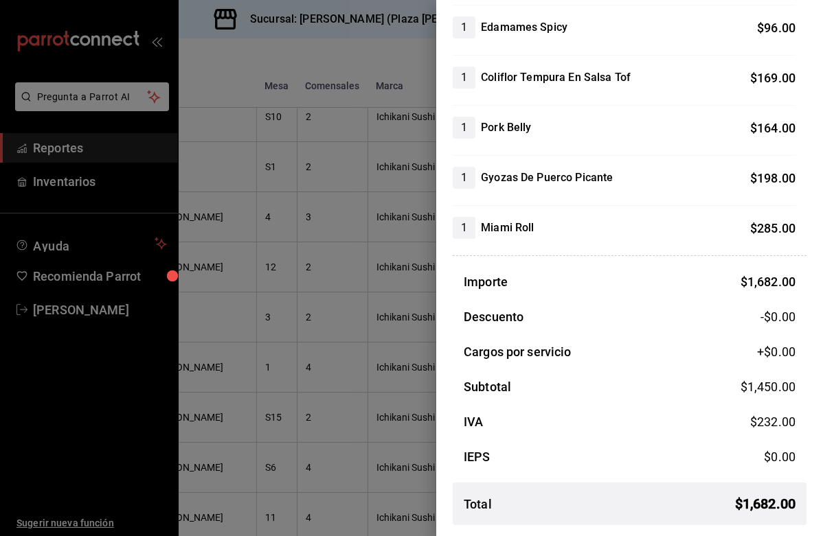
scroll to position [346, 0]
click at [417, 258] on div at bounding box center [411, 268] width 823 height 536
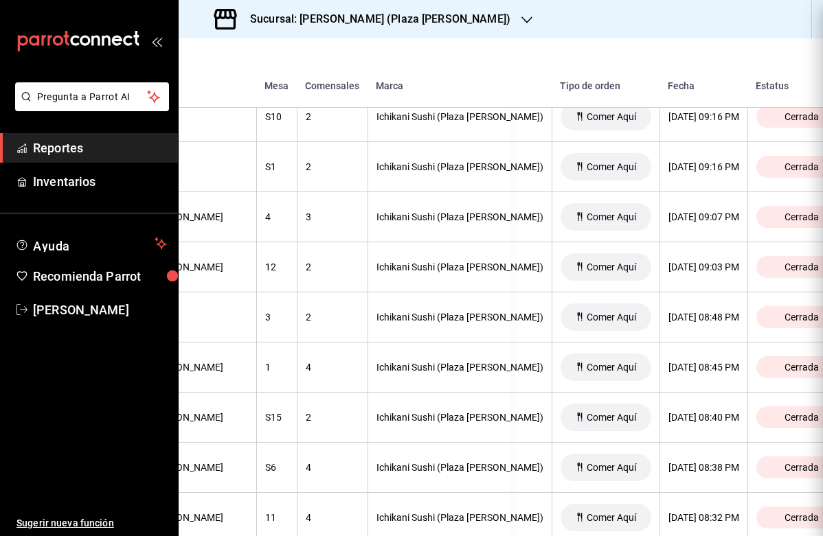
scroll to position [0, 0]
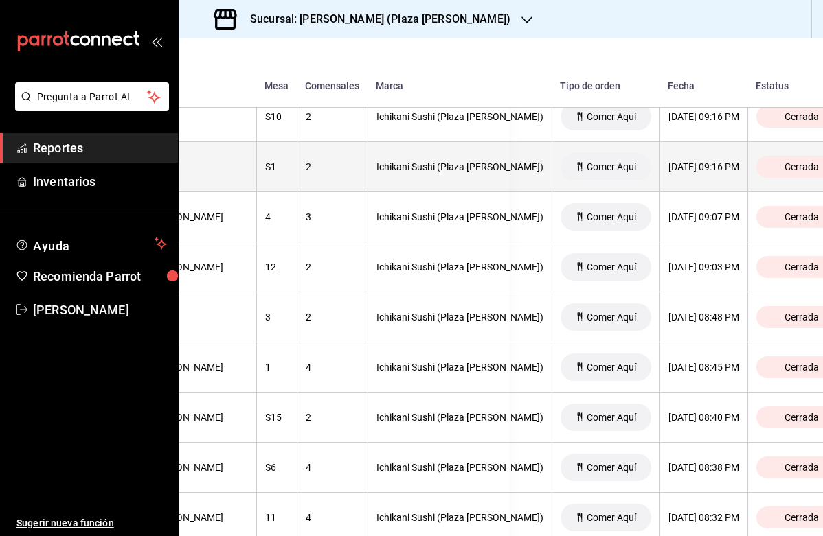
click at [408, 174] on th "Ichikani Sushi (Plaza [PERSON_NAME])" at bounding box center [459, 167] width 184 height 50
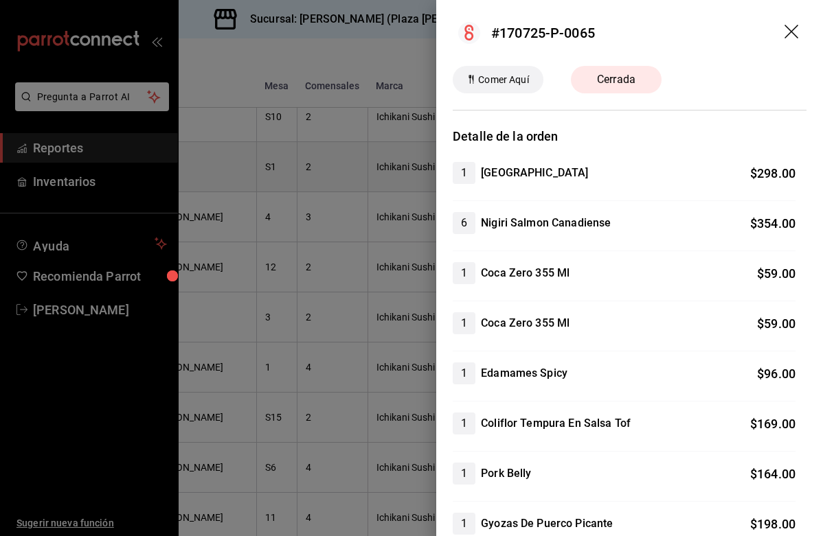
click at [408, 174] on div at bounding box center [411, 268] width 823 height 536
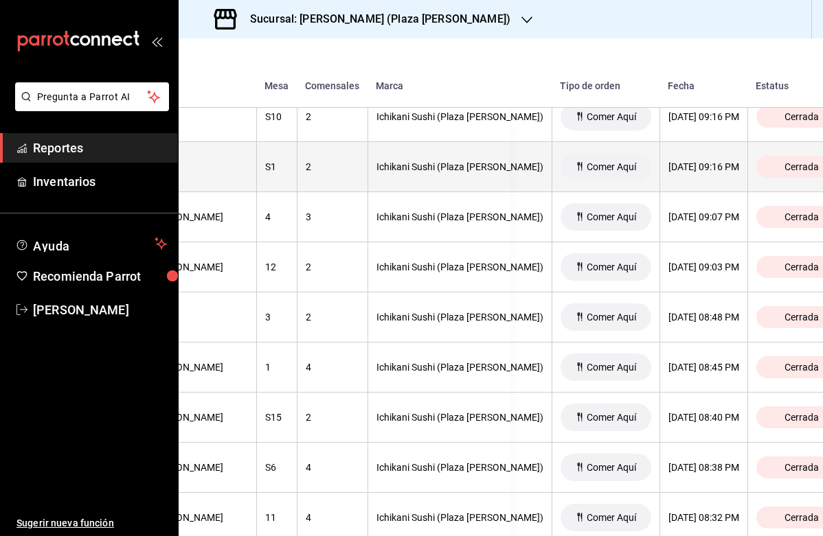
click at [408, 174] on th "Ichikani Sushi (Plaza [PERSON_NAME])" at bounding box center [459, 167] width 184 height 50
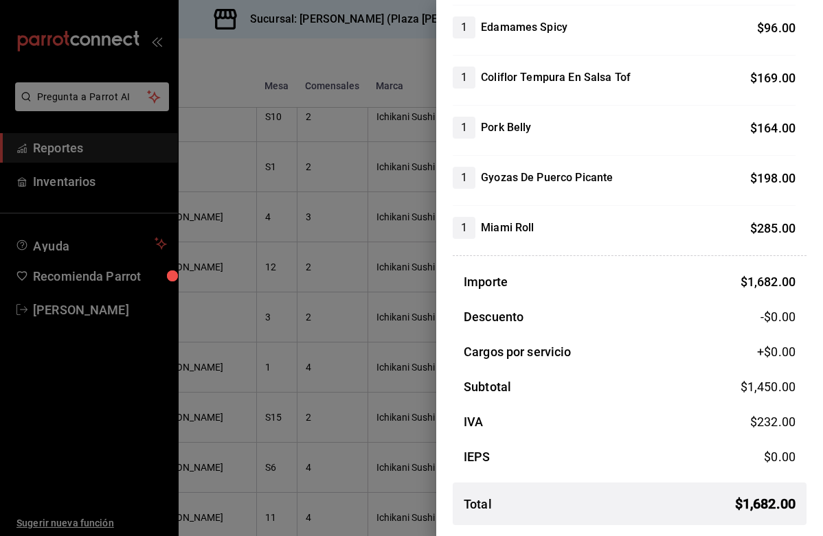
scroll to position [346, 0]
click at [344, 231] on div at bounding box center [411, 268] width 823 height 536
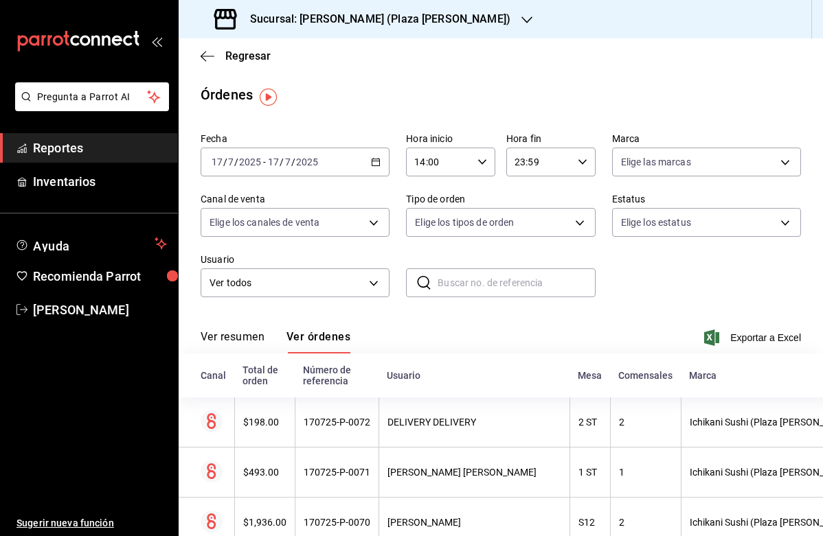
scroll to position [0, 0]
click at [377, 163] on icon "button" at bounding box center [376, 162] width 10 height 10
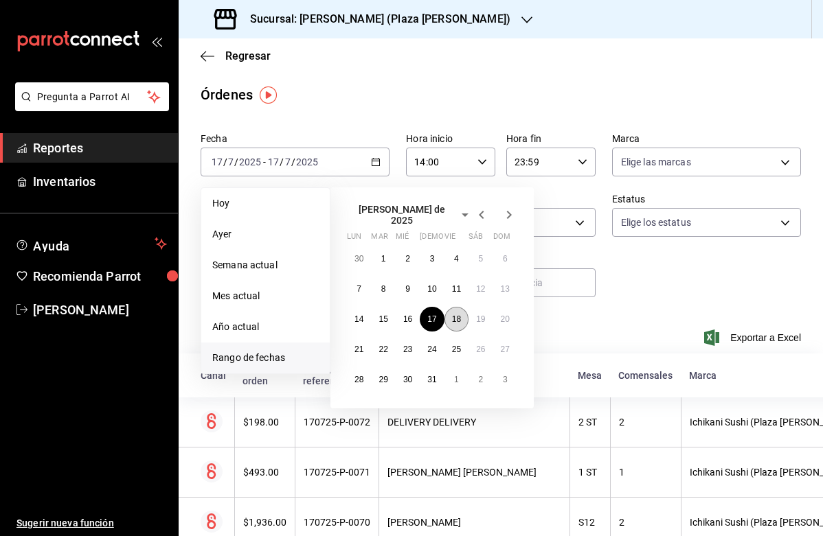
click at [459, 319] on button "18" at bounding box center [456, 319] width 24 height 25
click at [459, 317] on abbr "18" at bounding box center [456, 319] width 9 height 10
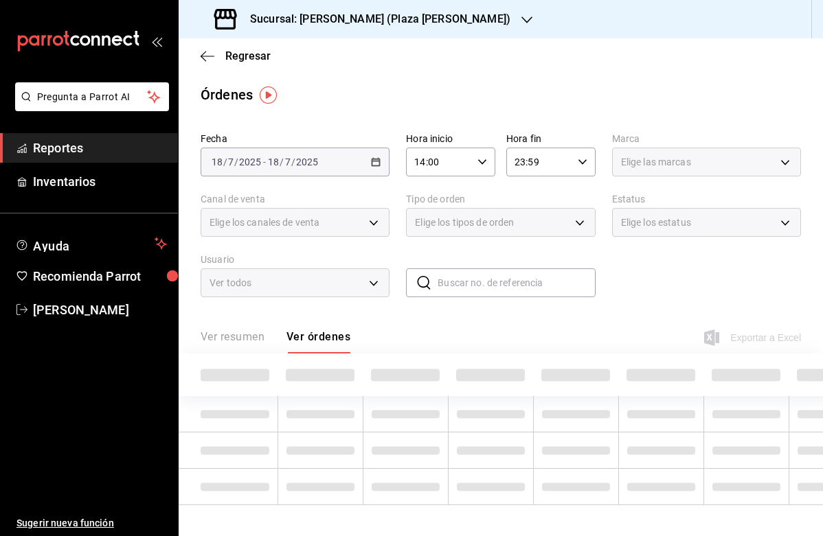
click at [459, 317] on div "Ver resumen Ver órdenes Exportar a Excel" at bounding box center [501, 334] width 600 height 40
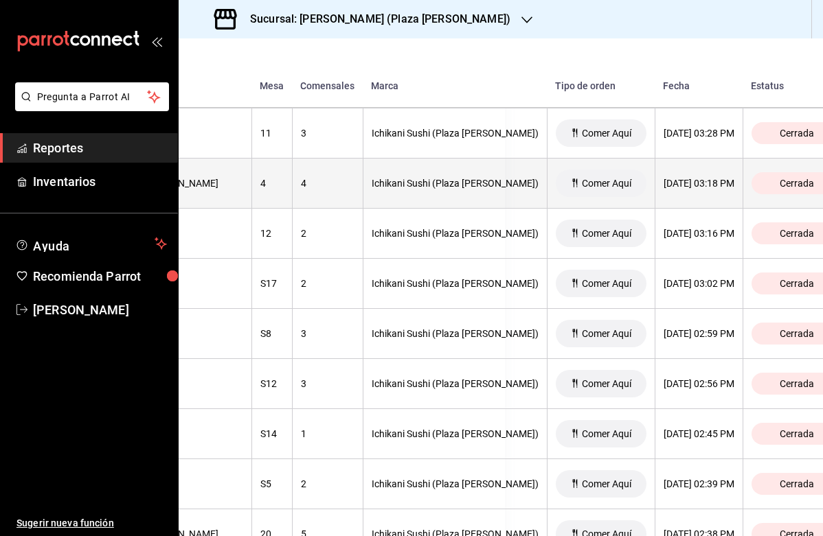
scroll to position [3322, 317]
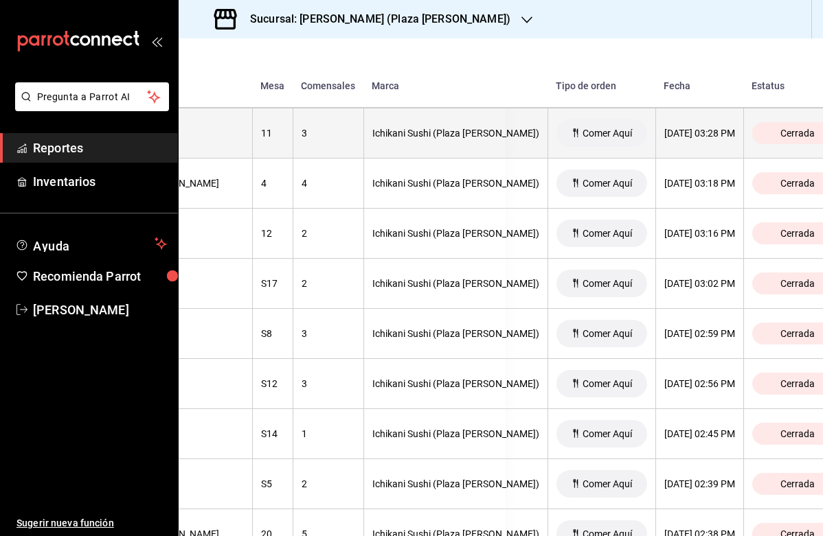
click at [387, 143] on th "Ichikani Sushi (Plaza [PERSON_NAME])" at bounding box center [455, 133] width 184 height 50
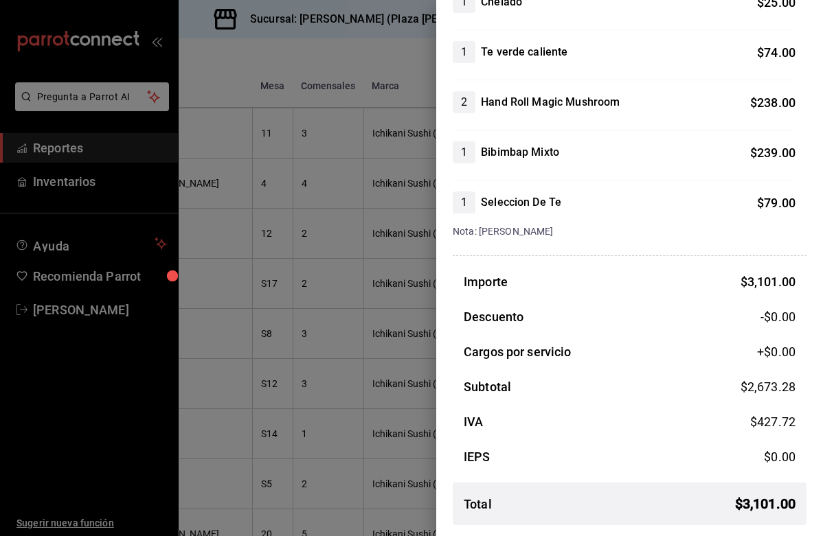
scroll to position [1175, 0]
click at [378, 297] on div at bounding box center [411, 268] width 823 height 536
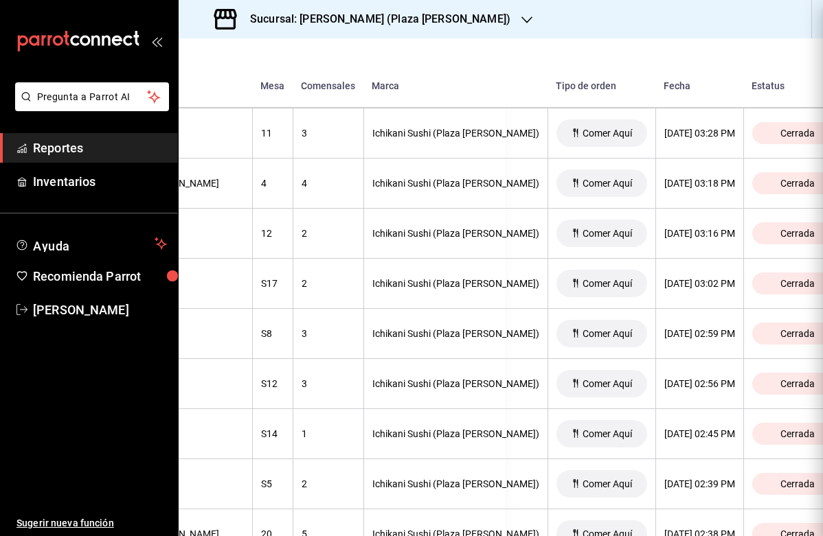
scroll to position [0, 0]
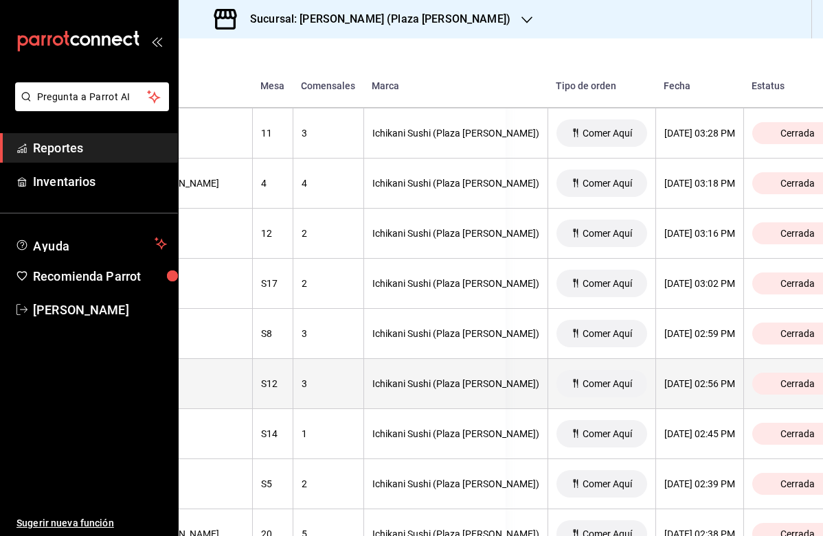
click at [403, 374] on th "Ichikani Sushi (Plaza [PERSON_NAME])" at bounding box center [455, 384] width 184 height 50
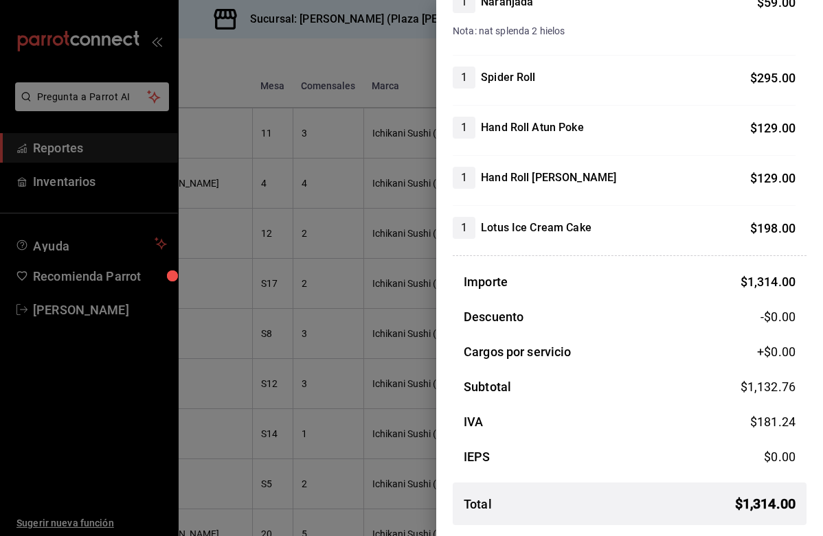
scroll to position [497, 0]
click at [381, 376] on div at bounding box center [411, 268] width 823 height 536
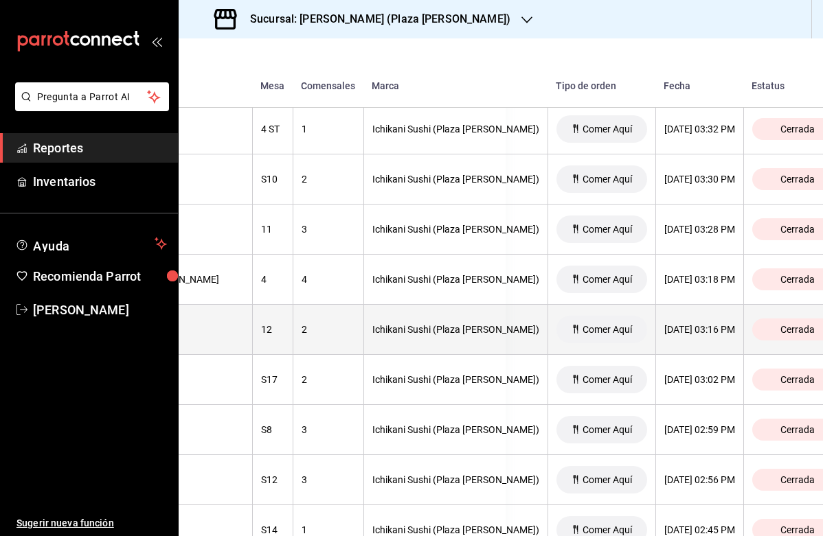
scroll to position [3219, 317]
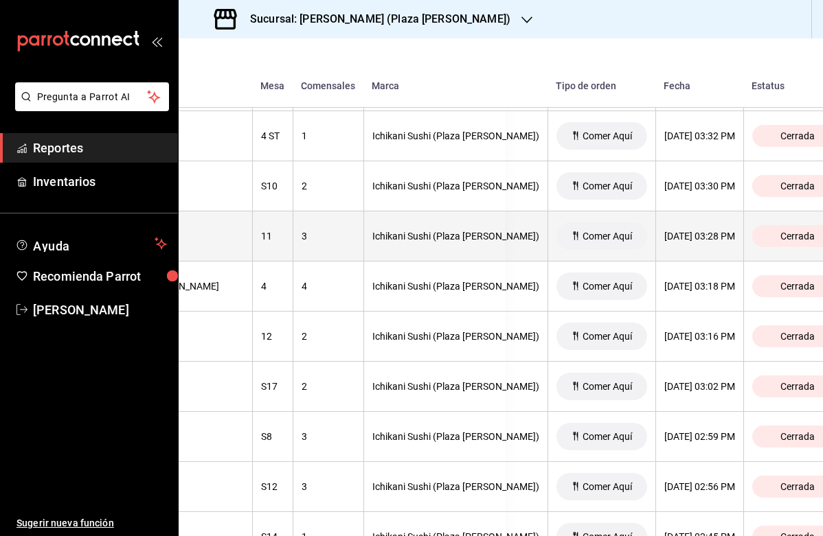
click at [404, 231] on div "Ichikani Sushi (Plaza [PERSON_NAME])" at bounding box center [455, 236] width 167 height 11
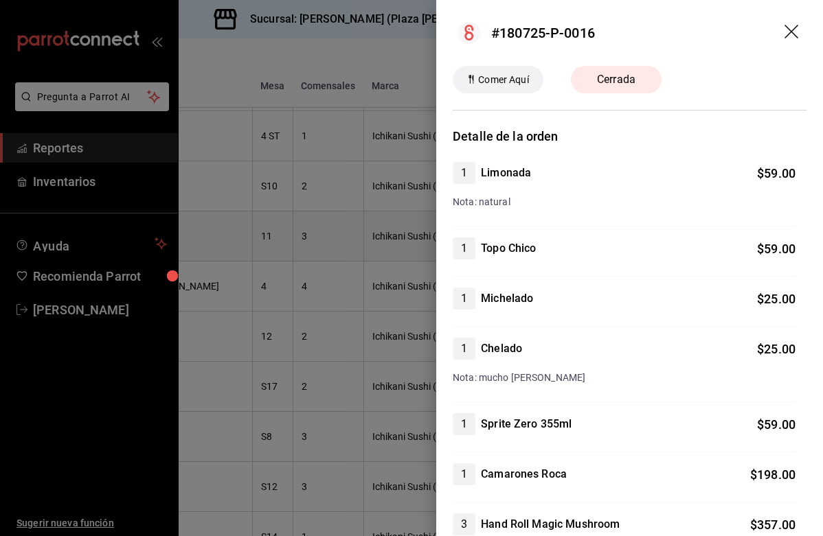
click at [404, 231] on div at bounding box center [411, 268] width 823 height 536
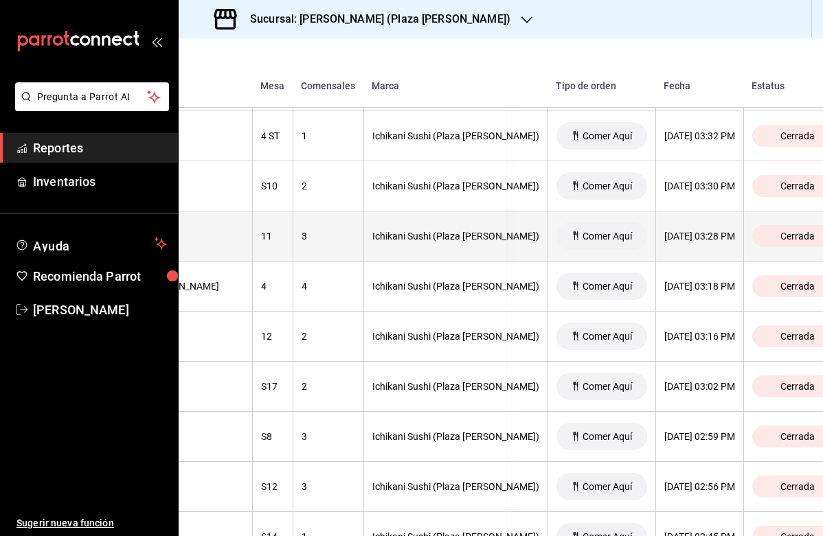
click at [404, 231] on div "Ichikani Sushi (Plaza [PERSON_NAME])" at bounding box center [455, 236] width 167 height 11
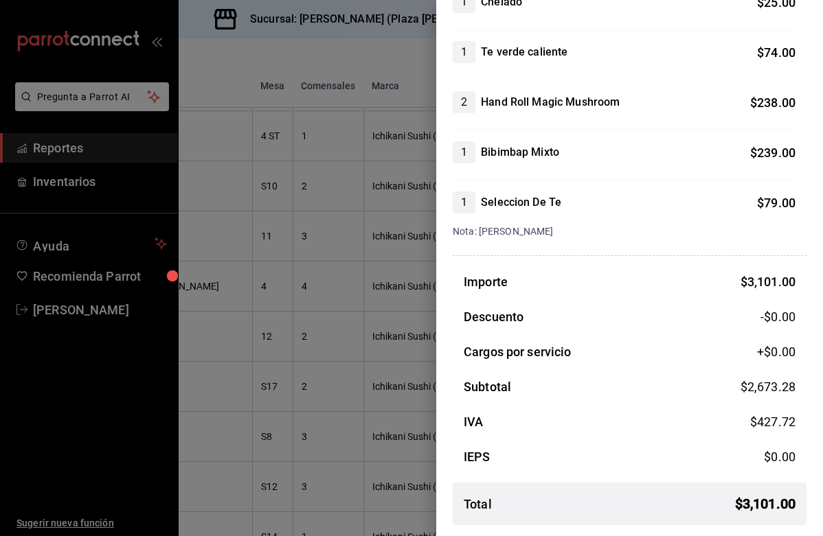
scroll to position [1175, 0]
click at [336, 210] on div at bounding box center [411, 268] width 823 height 536
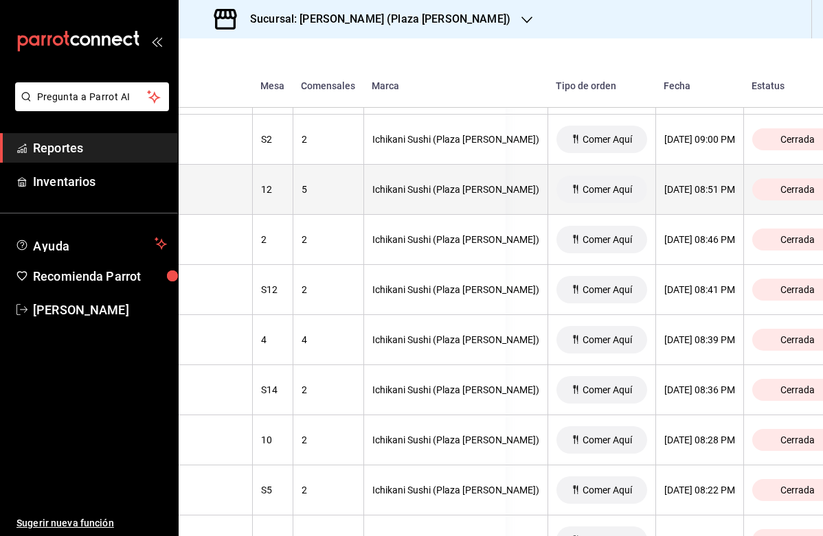
scroll to position [0, 0]
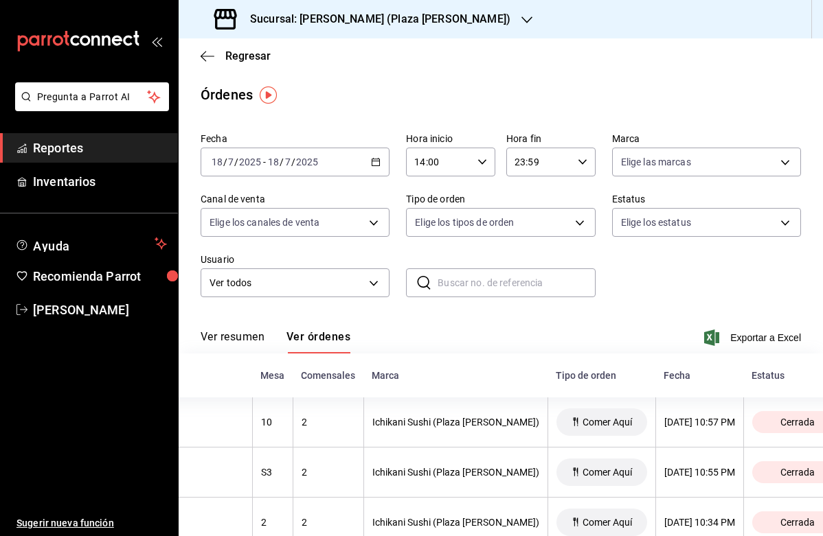
click at [377, 165] on icon "button" at bounding box center [376, 162] width 10 height 10
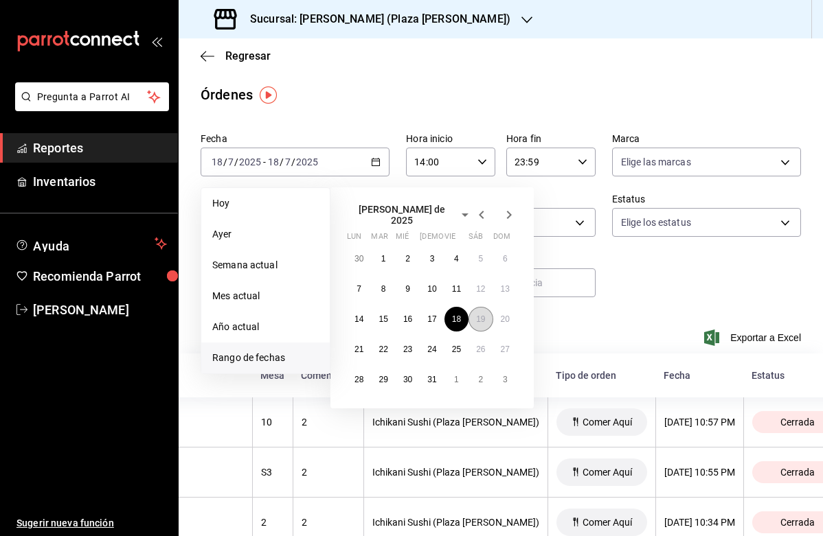
click at [481, 314] on abbr "19" at bounding box center [480, 319] width 9 height 10
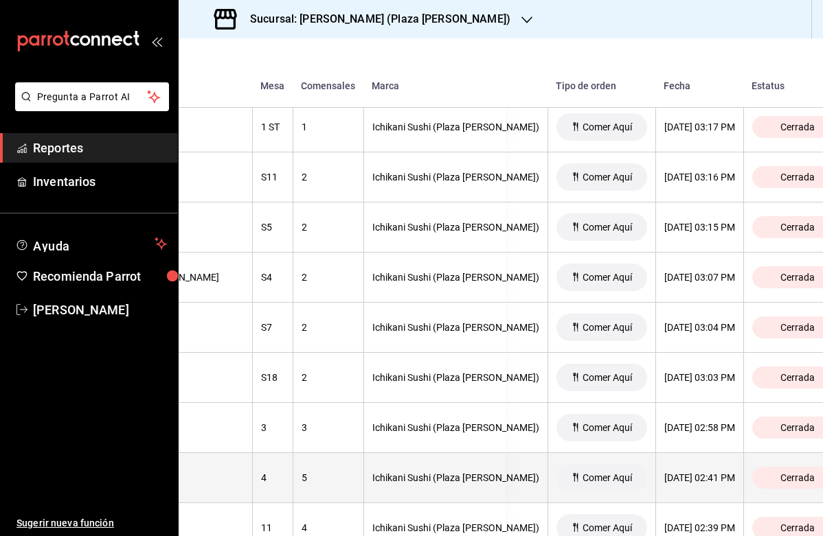
scroll to position [3468, 317]
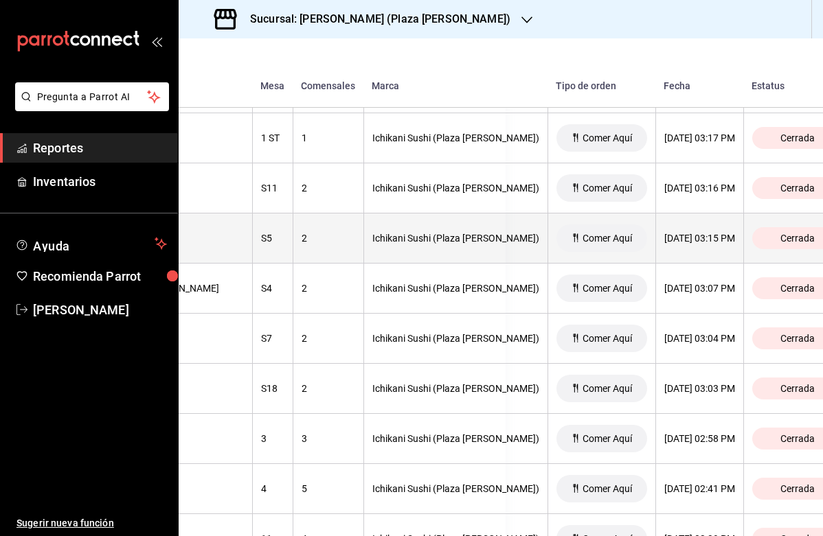
click at [324, 236] on div "2" at bounding box center [328, 238] width 54 height 11
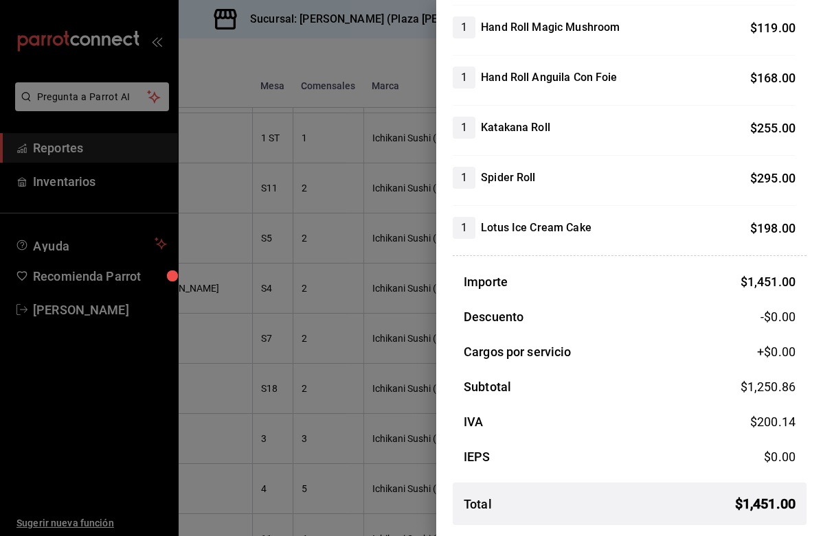
scroll to position [321, 0]
click at [389, 257] on div at bounding box center [411, 268] width 823 height 536
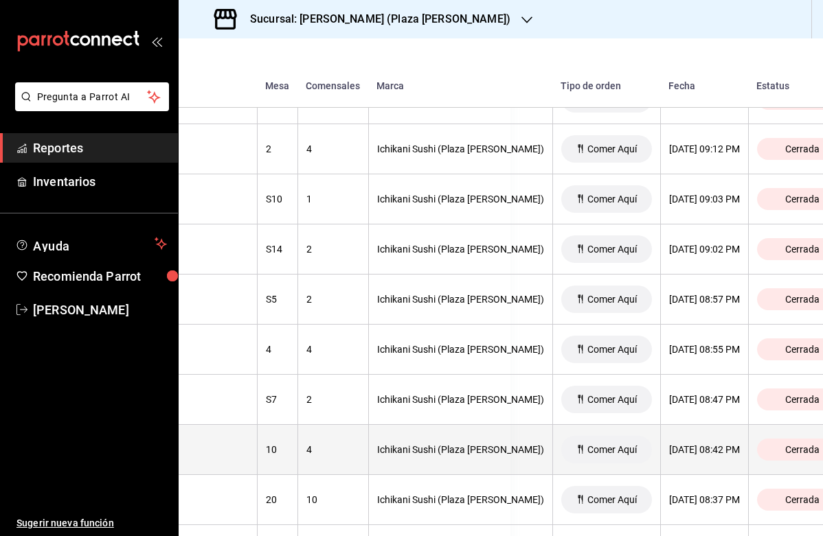
scroll to position [650, 312]
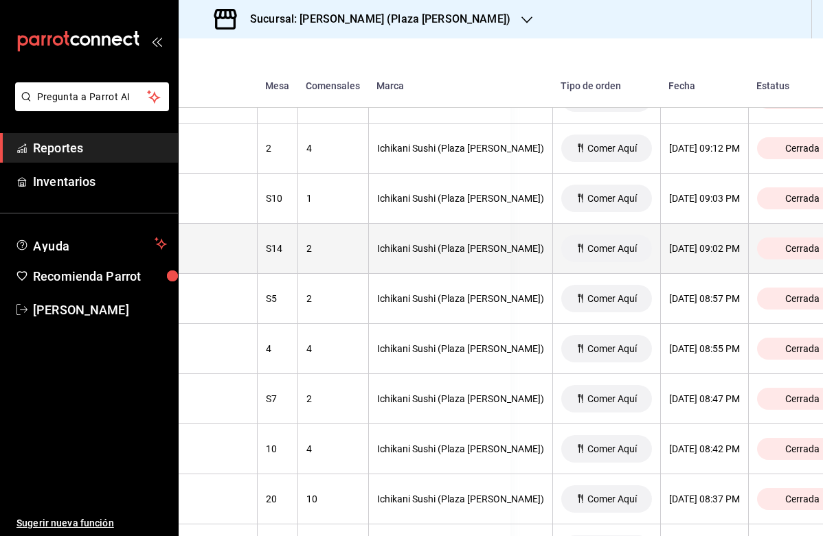
click at [403, 250] on div "Ichikani Sushi (Plaza [PERSON_NAME])" at bounding box center [460, 248] width 167 height 11
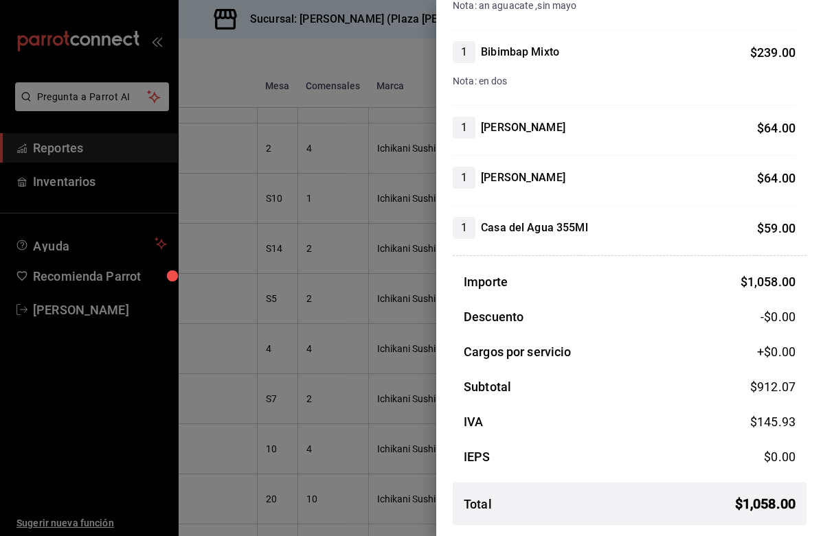
scroll to position [447, 0]
click at [393, 300] on div at bounding box center [411, 268] width 823 height 536
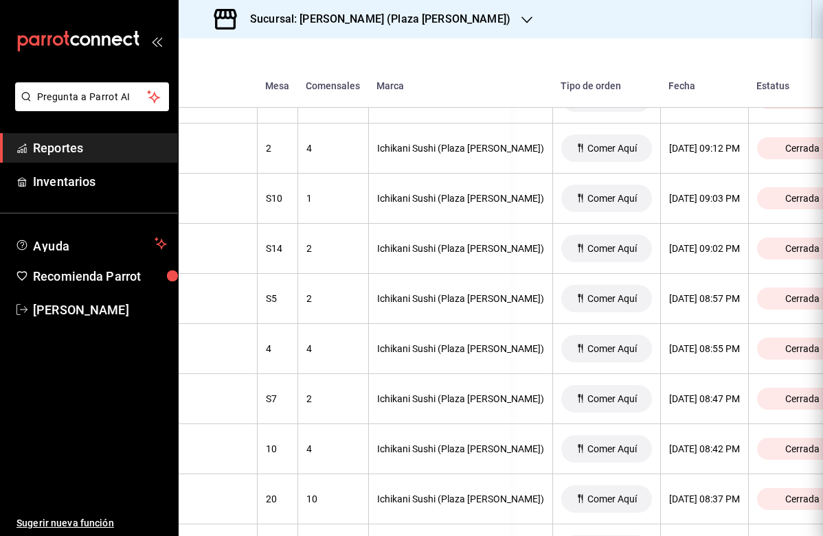
scroll to position [0, 0]
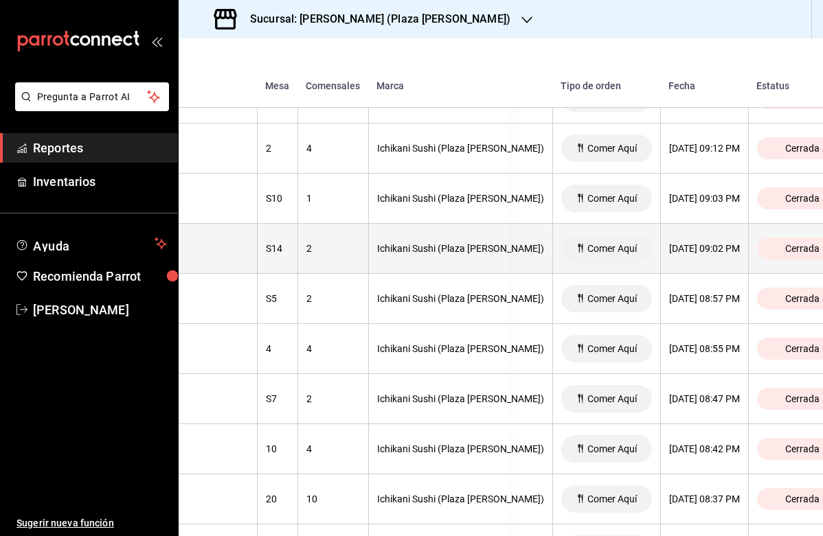
click at [393, 249] on div "Ichikani Sushi (Plaza [PERSON_NAME])" at bounding box center [460, 248] width 167 height 11
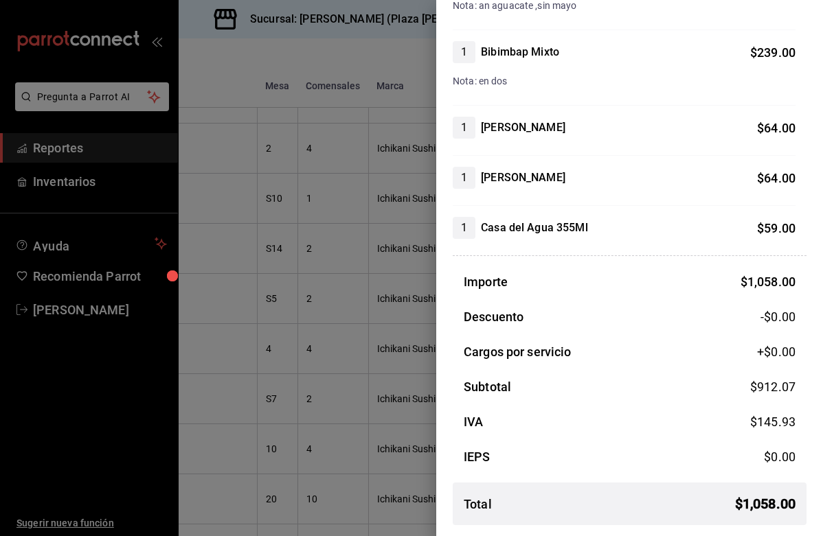
scroll to position [447, 0]
click at [303, 156] on div at bounding box center [411, 268] width 823 height 536
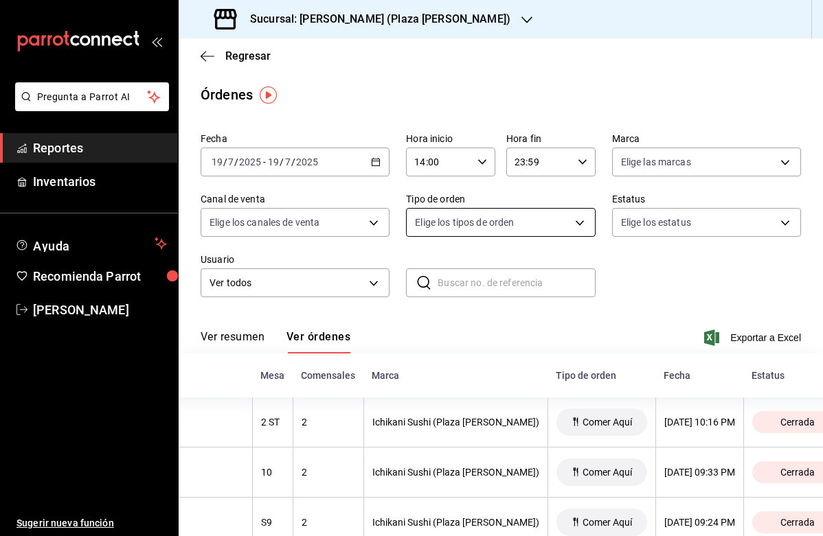
scroll to position [0, 0]
click at [376, 161] on icon "button" at bounding box center [376, 162] width 10 height 10
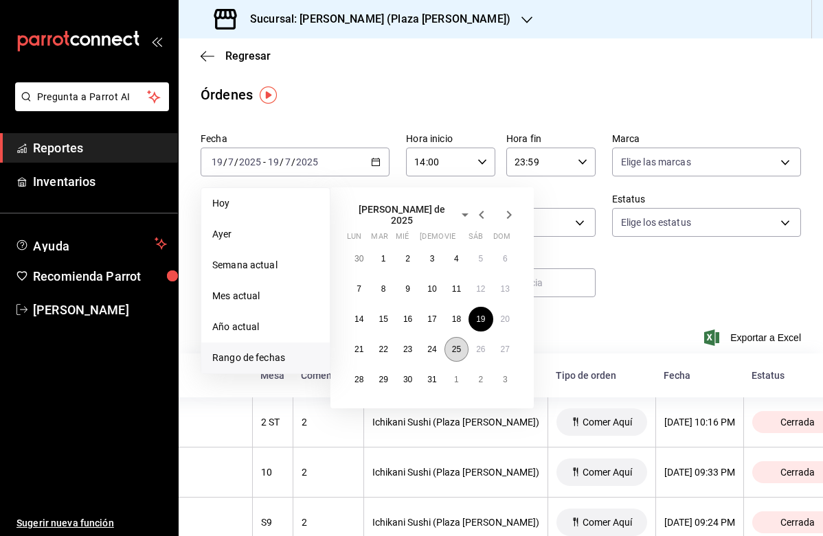
click at [454, 345] on abbr "25" at bounding box center [456, 350] width 9 height 10
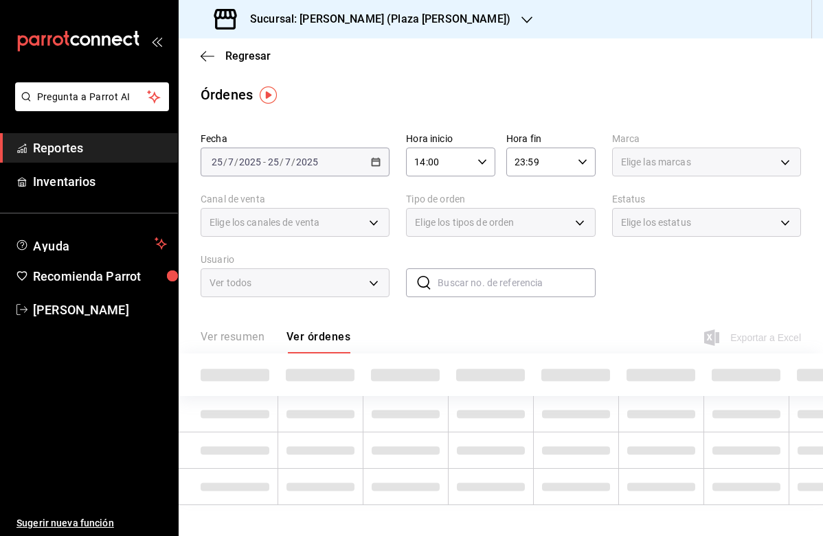
click at [454, 345] on div "Ver resumen Ver órdenes Exportar a Excel" at bounding box center [501, 334] width 600 height 40
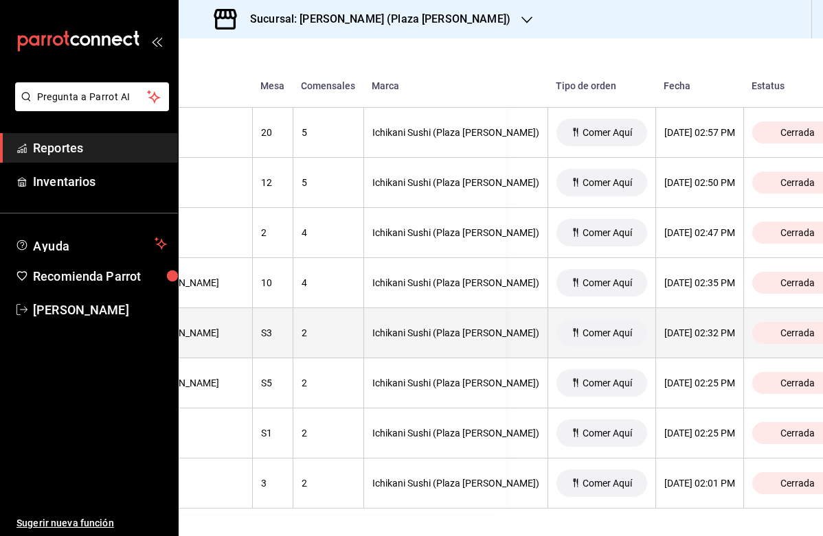
scroll to position [3423, 317]
click at [334, 333] on div "2" at bounding box center [328, 333] width 54 height 11
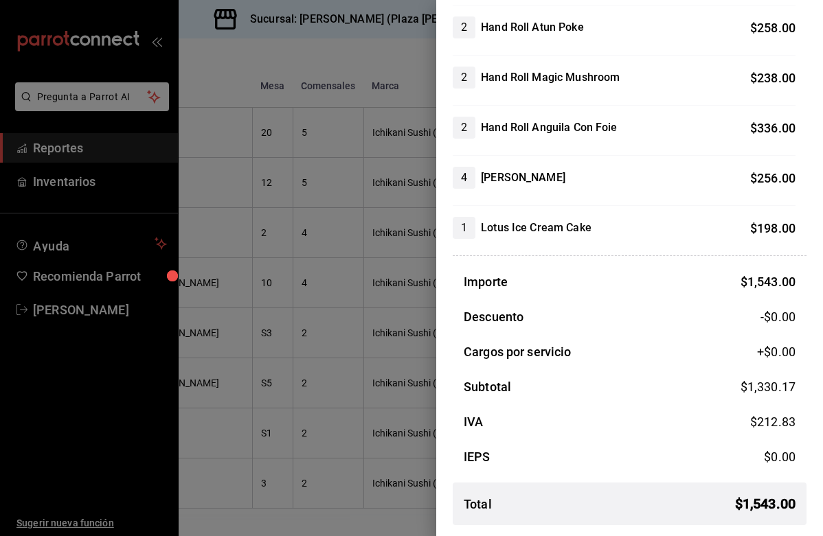
scroll to position [271, 0]
click at [387, 312] on div at bounding box center [411, 268] width 823 height 536
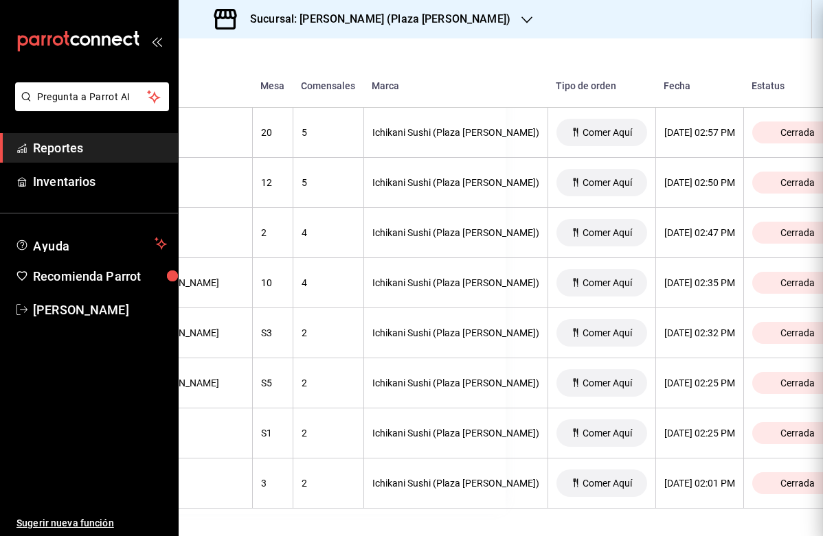
scroll to position [0, 0]
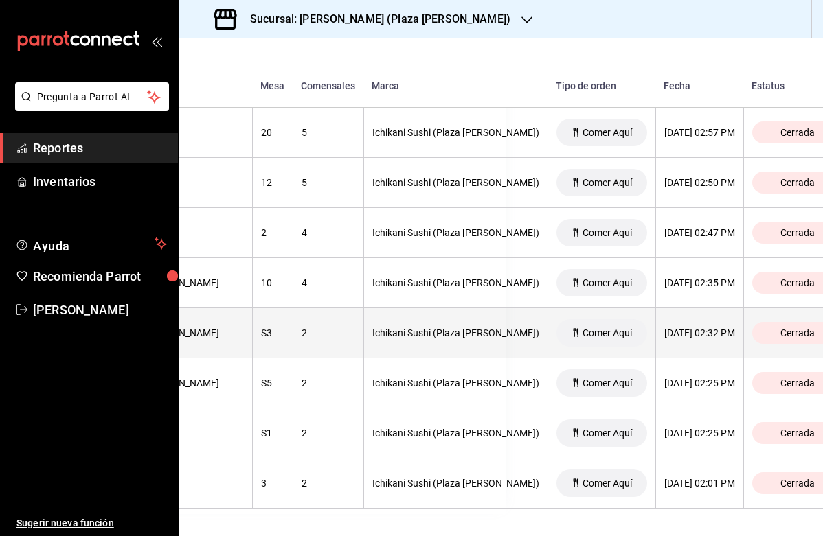
click at [394, 338] on div "Ichikani Sushi (Plaza [PERSON_NAME])" at bounding box center [455, 333] width 167 height 11
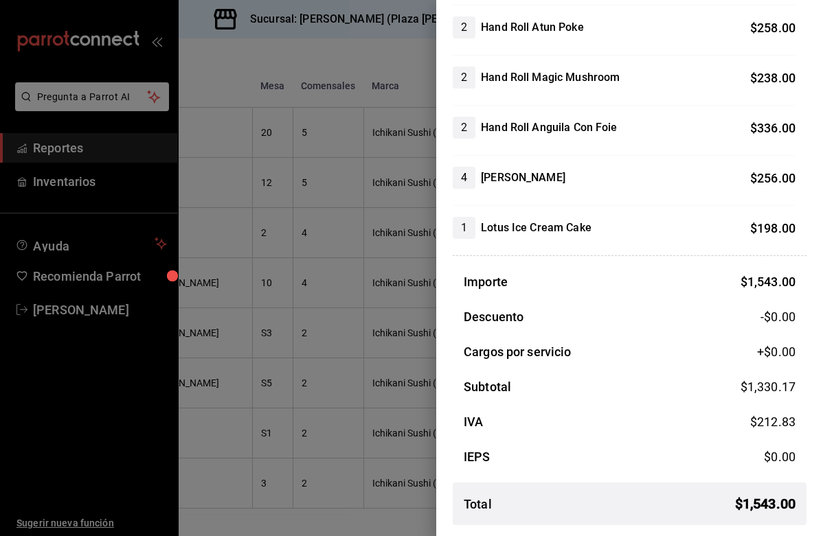
scroll to position [271, 0]
click at [417, 350] on div at bounding box center [411, 268] width 823 height 536
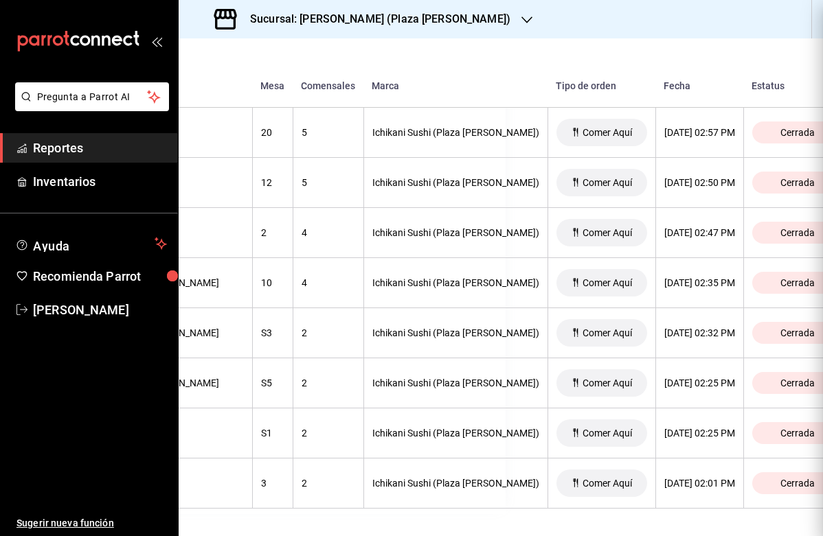
scroll to position [0, 0]
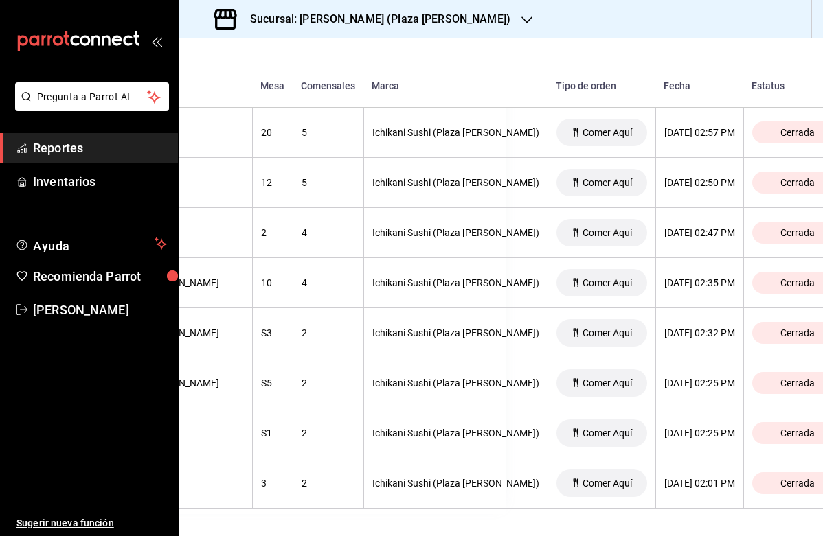
click at [521, 22] on icon "button" at bounding box center [526, 19] width 11 height 7
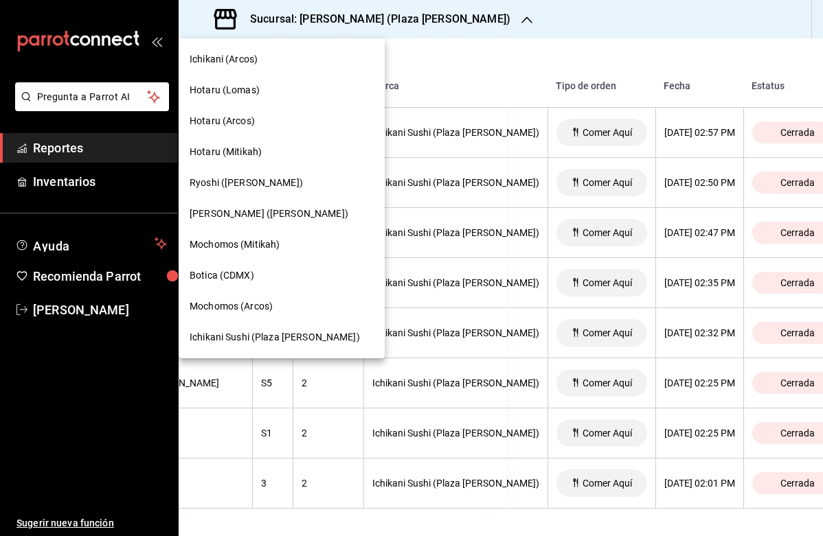
click at [257, 130] on div "Hotaru (Arcos)" at bounding box center [282, 121] width 206 height 31
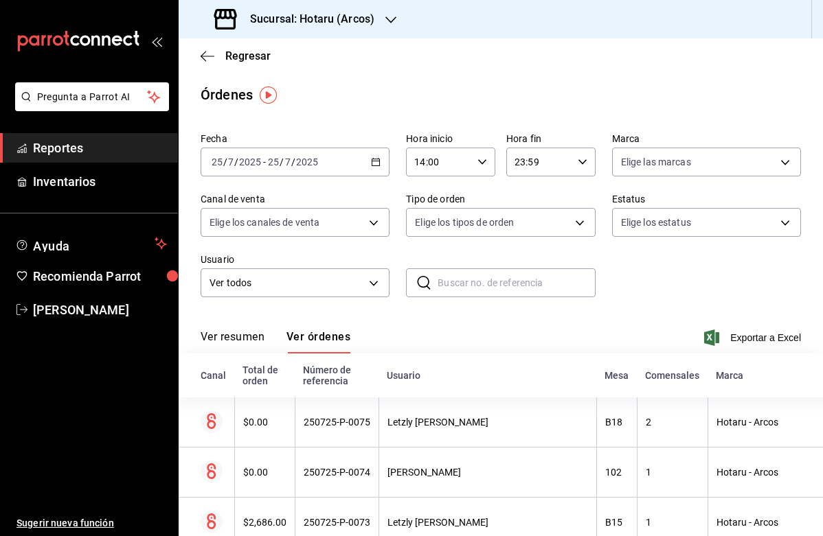
click at [378, 163] on icon "button" at bounding box center [376, 162] width 10 height 10
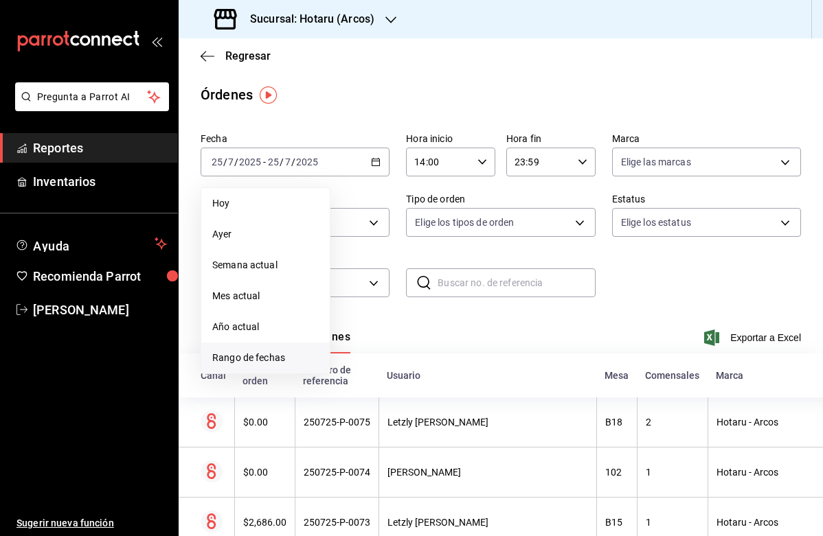
click at [267, 352] on span "Rango de fechas" at bounding box center [265, 358] width 106 height 14
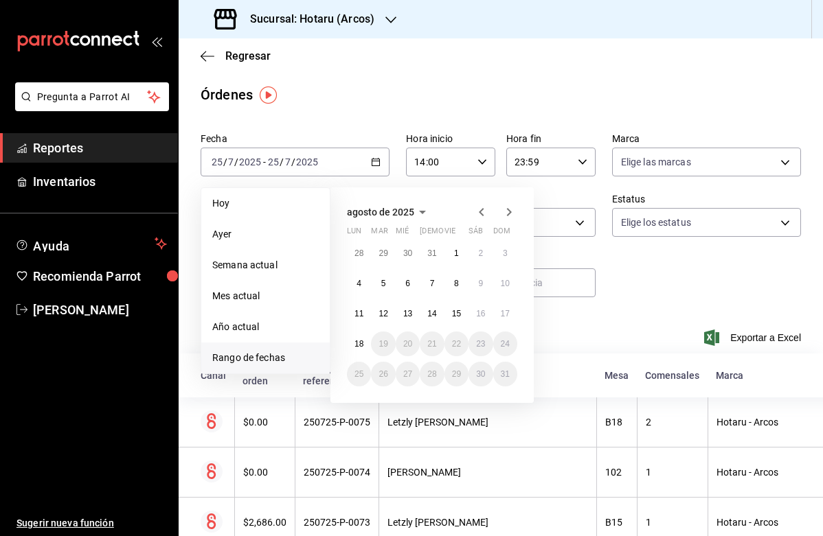
click at [481, 211] on icon "button" at bounding box center [481, 212] width 5 height 8
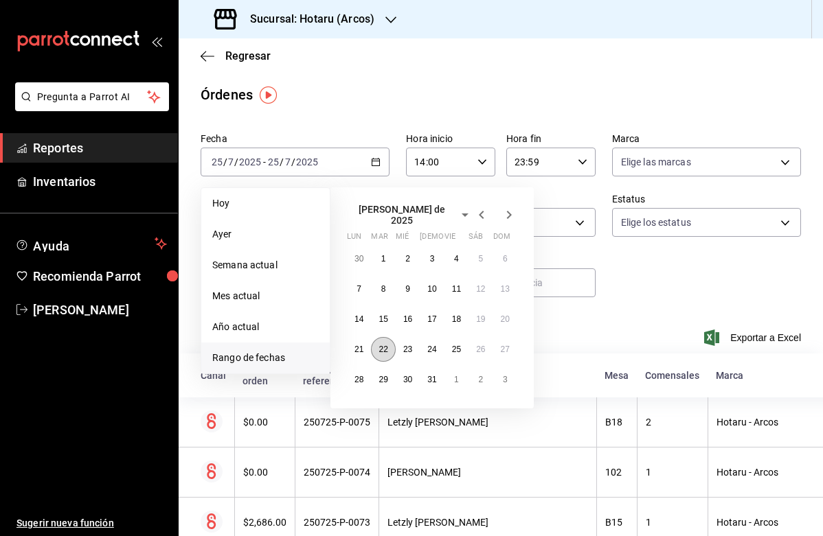
click at [385, 347] on abbr "22" at bounding box center [382, 350] width 9 height 10
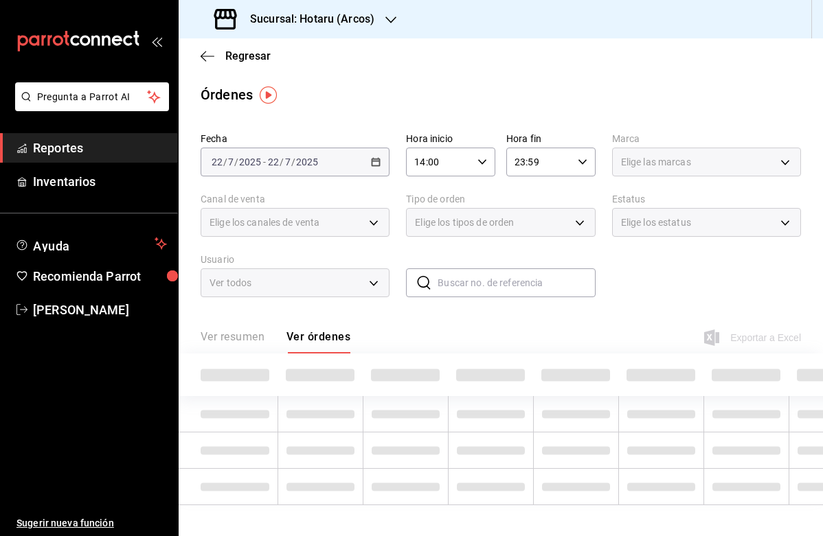
click at [385, 347] on div "Ver resumen Ver órdenes Exportar a Excel" at bounding box center [501, 334] width 600 height 40
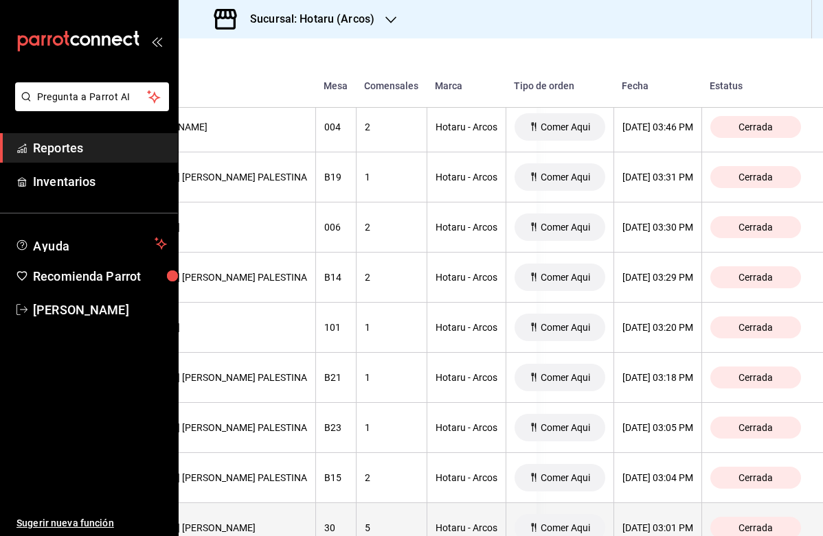
scroll to position [2225, 304]
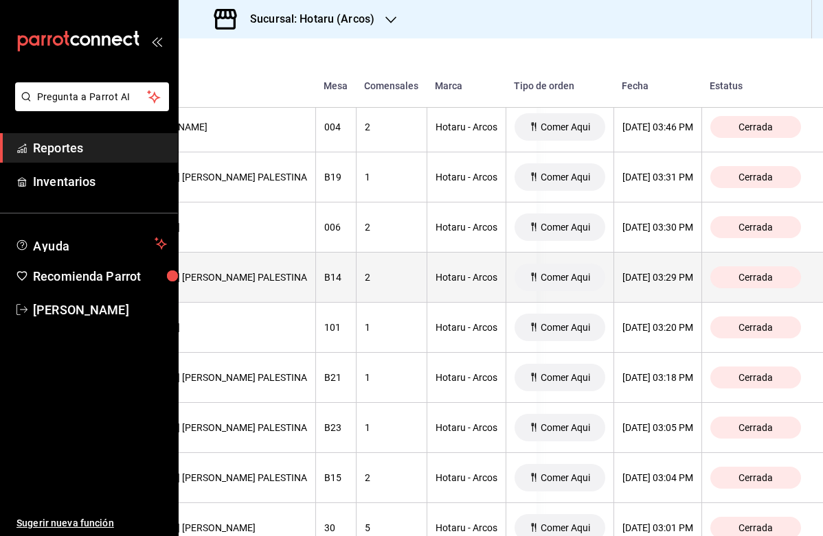
click at [374, 282] on div "2" at bounding box center [392, 277] width 54 height 11
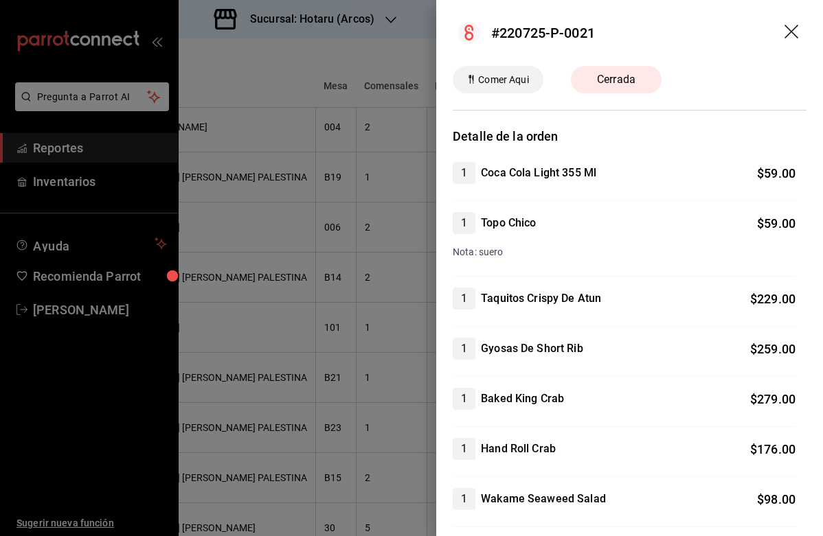
click at [387, 283] on div at bounding box center [411, 268] width 823 height 536
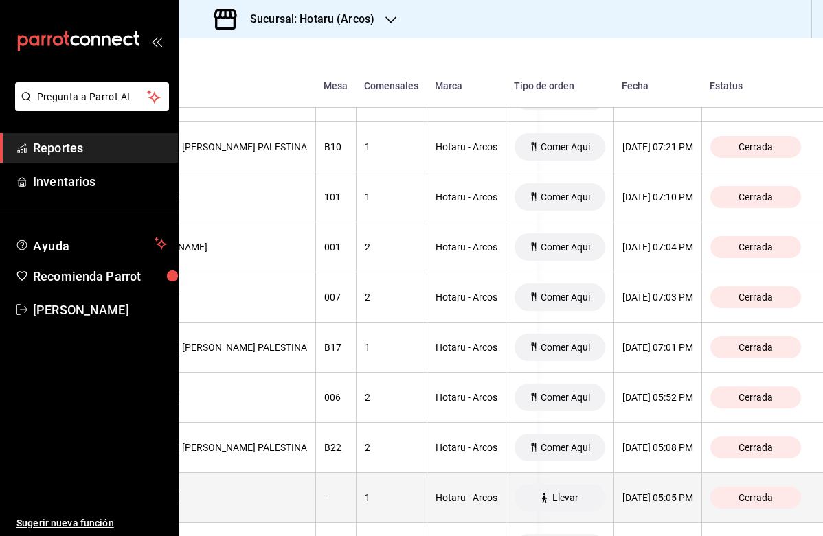
scroll to position [1705, 304]
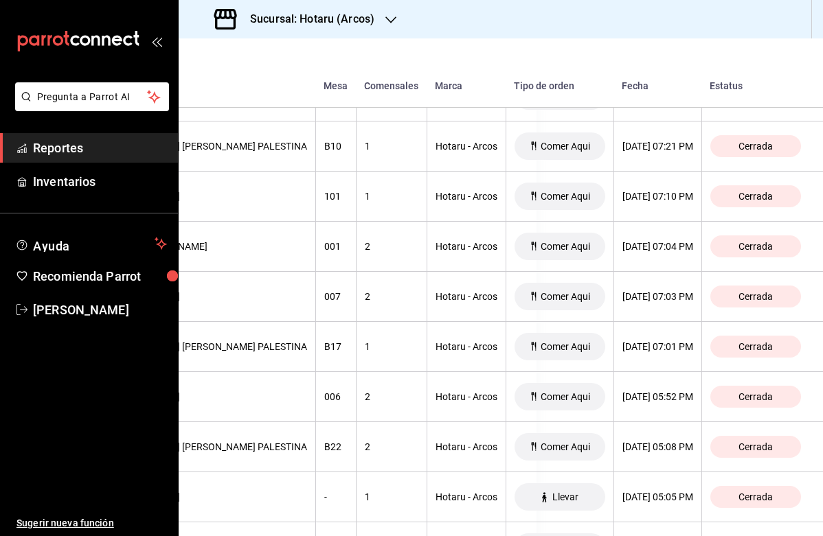
click at [394, 18] on icon "button" at bounding box center [390, 19] width 11 height 7
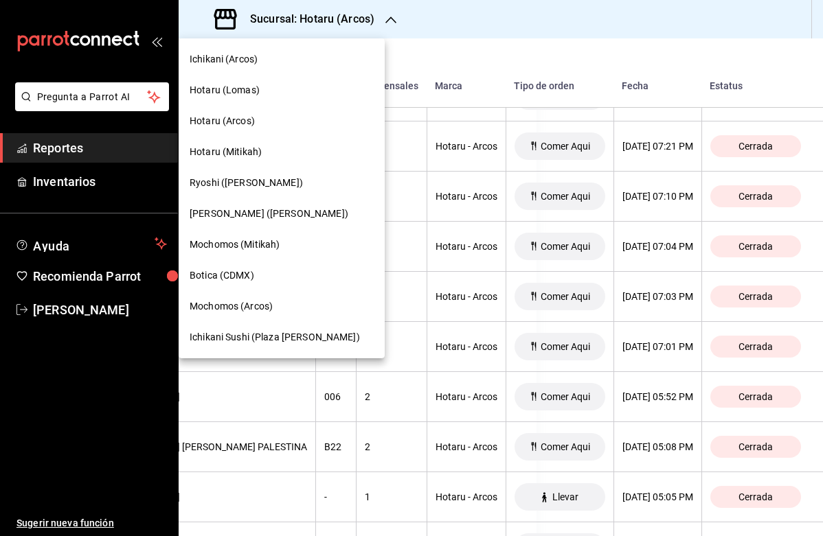
click at [257, 310] on span "Mochomos (Arcos)" at bounding box center [231, 306] width 83 height 14
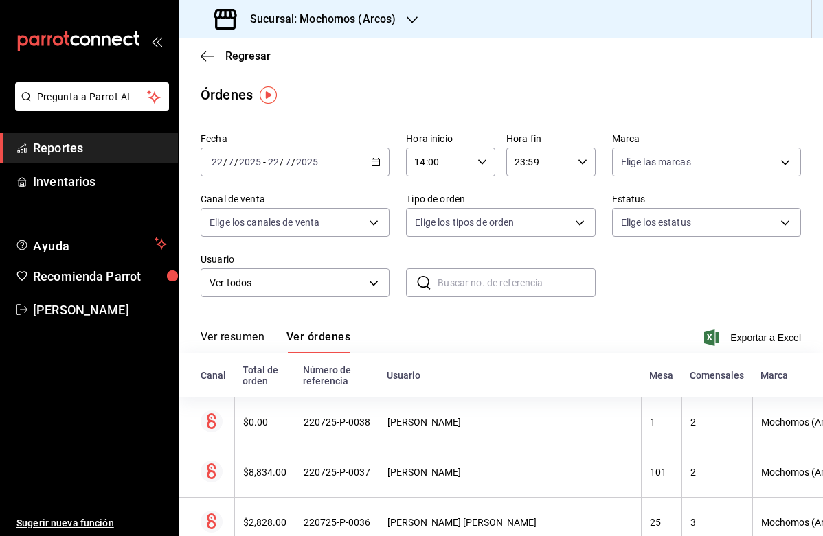
click at [378, 165] on icon "button" at bounding box center [376, 162] width 10 height 10
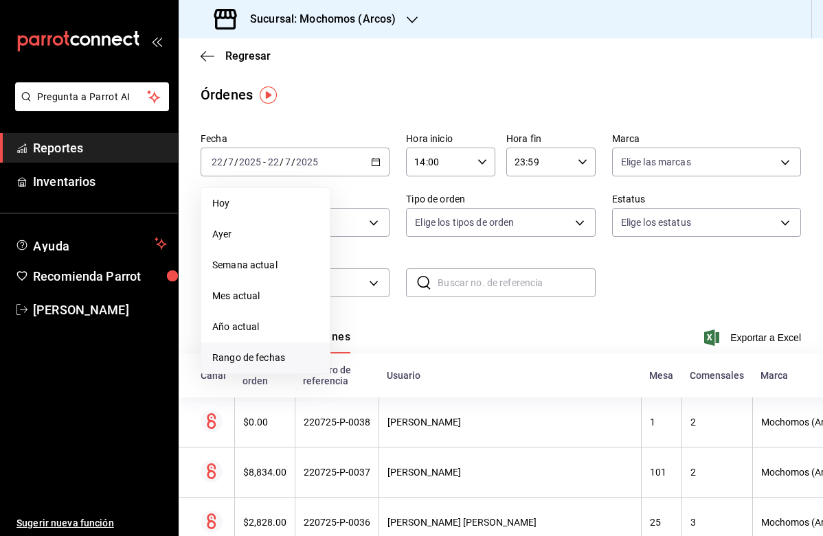
click at [250, 360] on span "Rango de fechas" at bounding box center [265, 358] width 106 height 14
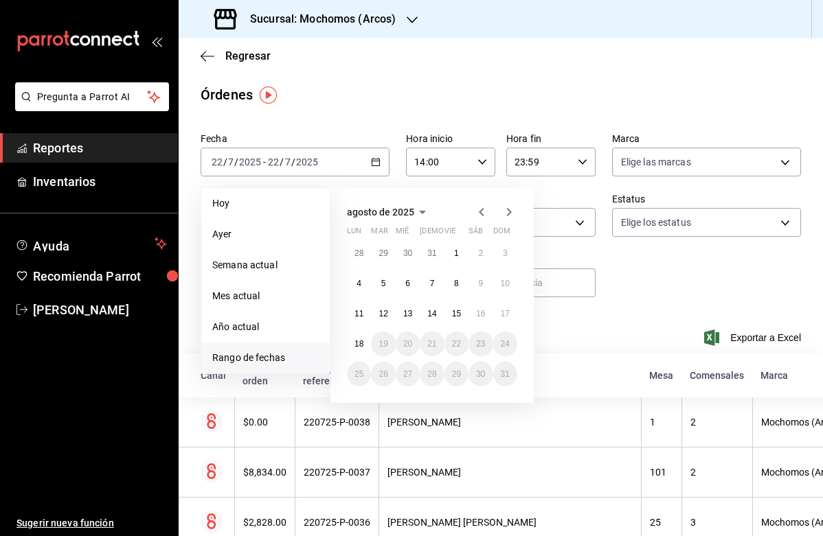
click at [482, 213] on icon "button" at bounding box center [481, 212] width 16 height 16
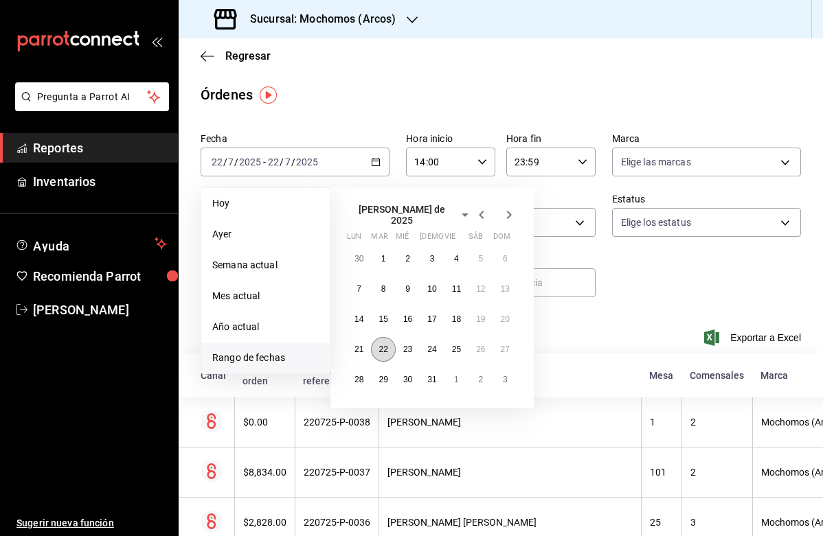
click at [383, 345] on abbr "22" at bounding box center [382, 350] width 9 height 10
click at [386, 345] on abbr "22" at bounding box center [382, 350] width 9 height 10
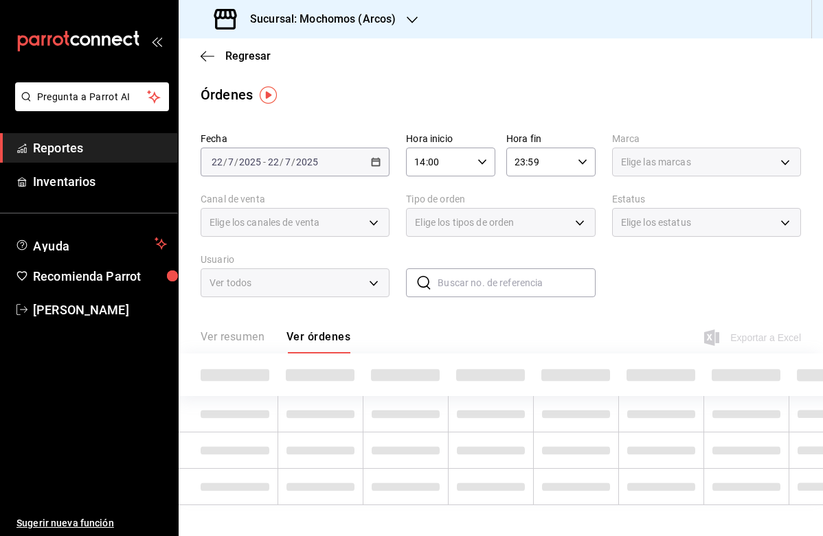
click at [386, 344] on div "Ver resumen Ver órdenes Exportar a Excel" at bounding box center [501, 334] width 600 height 40
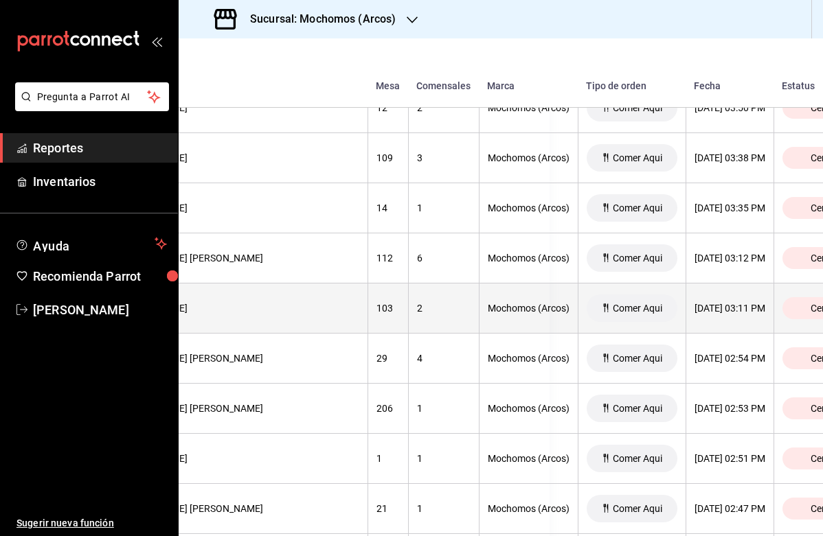
scroll to position [1291, 273]
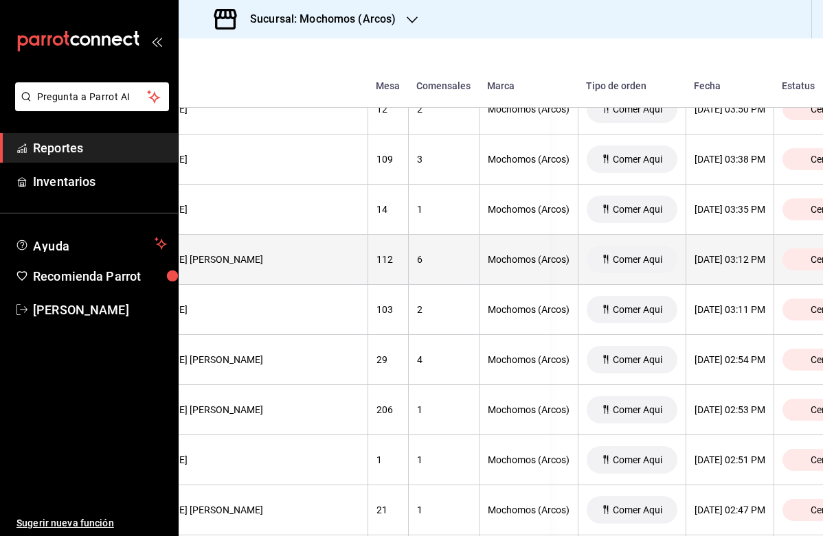
click at [488, 263] on div "Mochomos (Arcos)" at bounding box center [529, 259] width 82 height 11
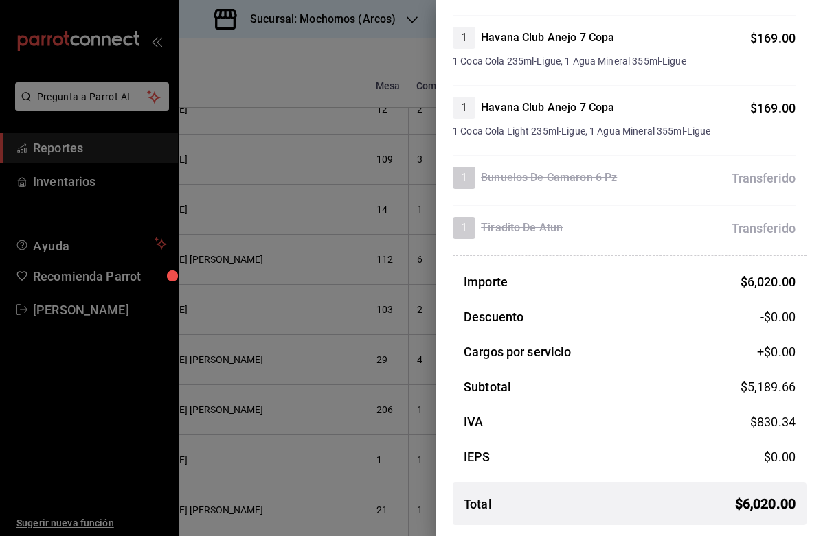
scroll to position [2083, 0]
click at [409, 359] on div at bounding box center [411, 268] width 823 height 536
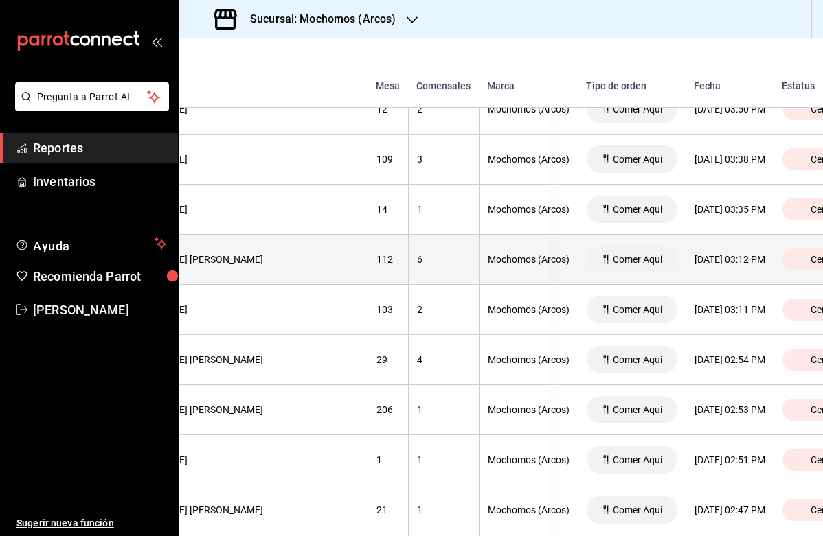
click at [479, 266] on th "Mochomos (Arcos)" at bounding box center [528, 260] width 99 height 50
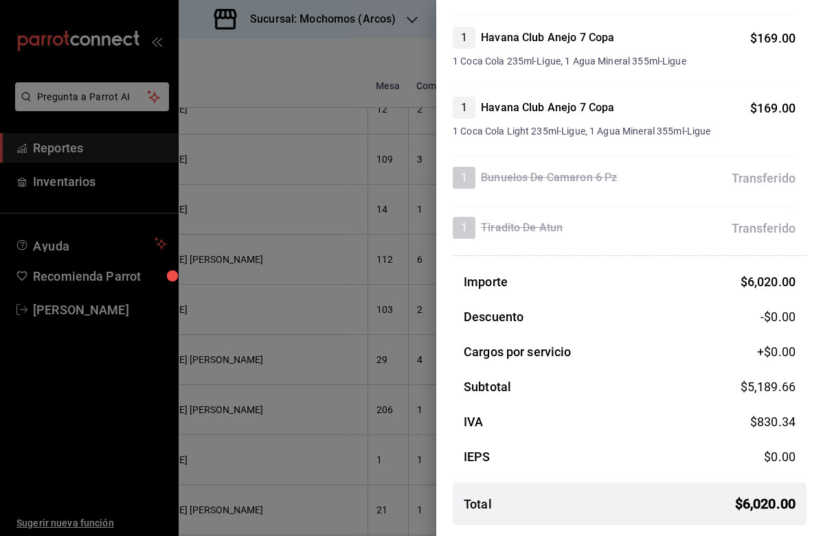
scroll to position [2083, 0]
